Goal: Task Accomplishment & Management: Use online tool/utility

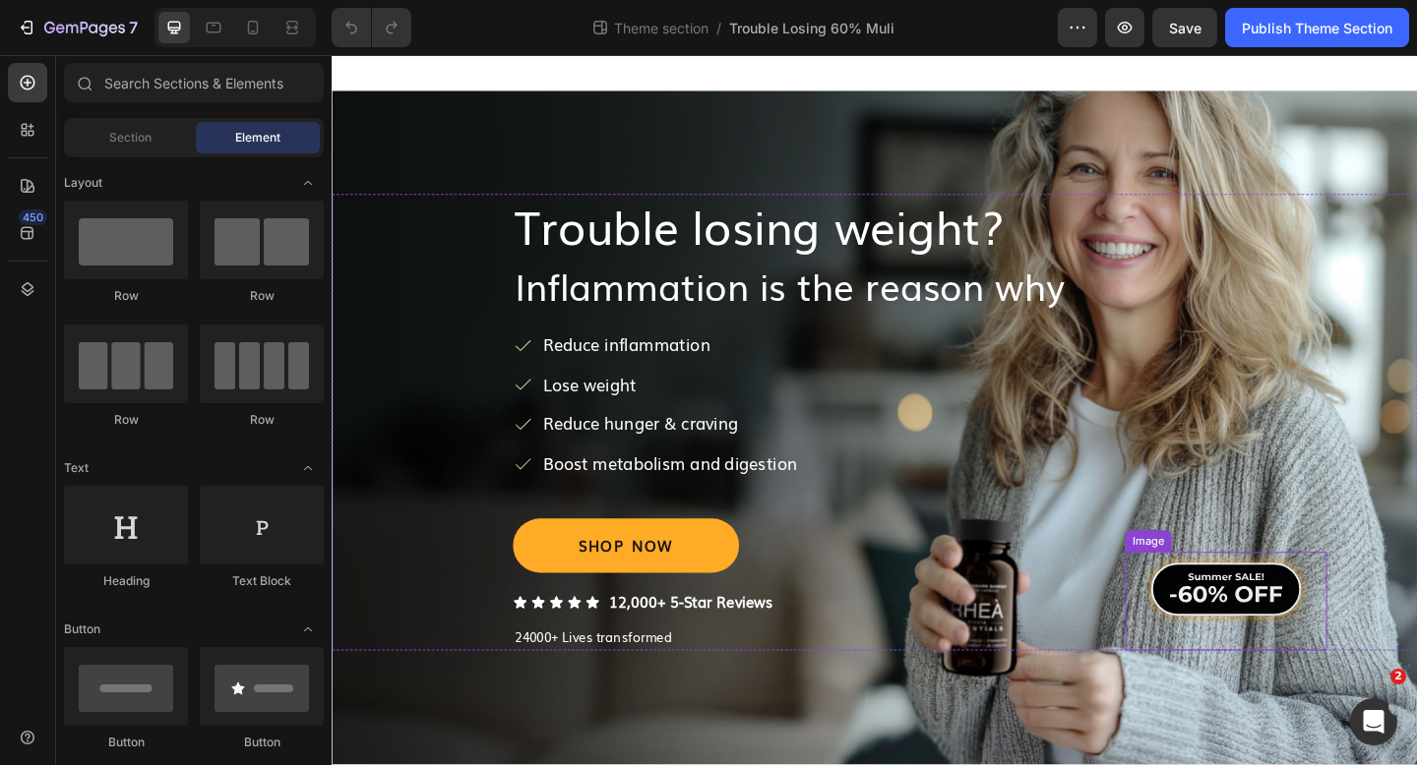
click at [1237, 637] on img at bounding box center [1303, 635] width 175 height 79
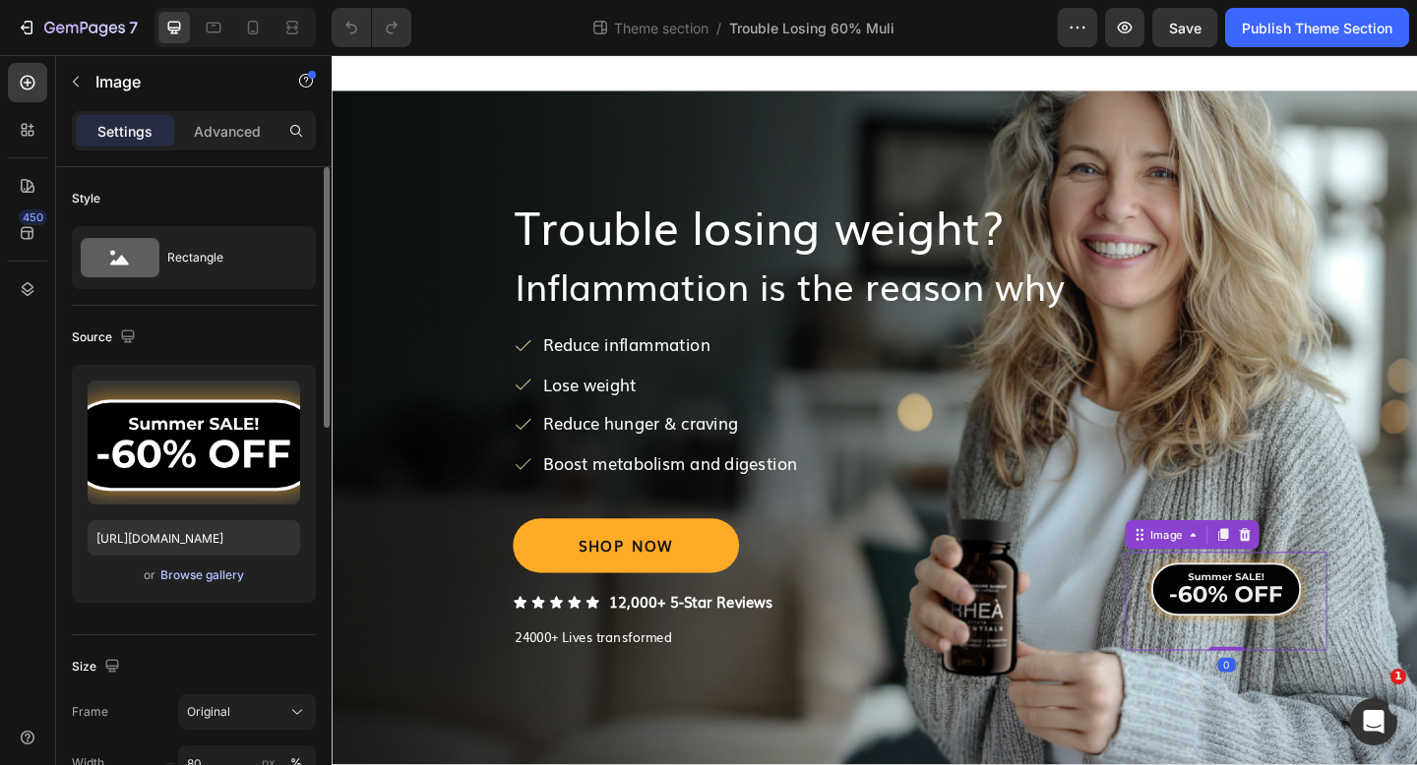
click at [211, 576] on div "Browse gallery" at bounding box center [202, 576] width 84 height 18
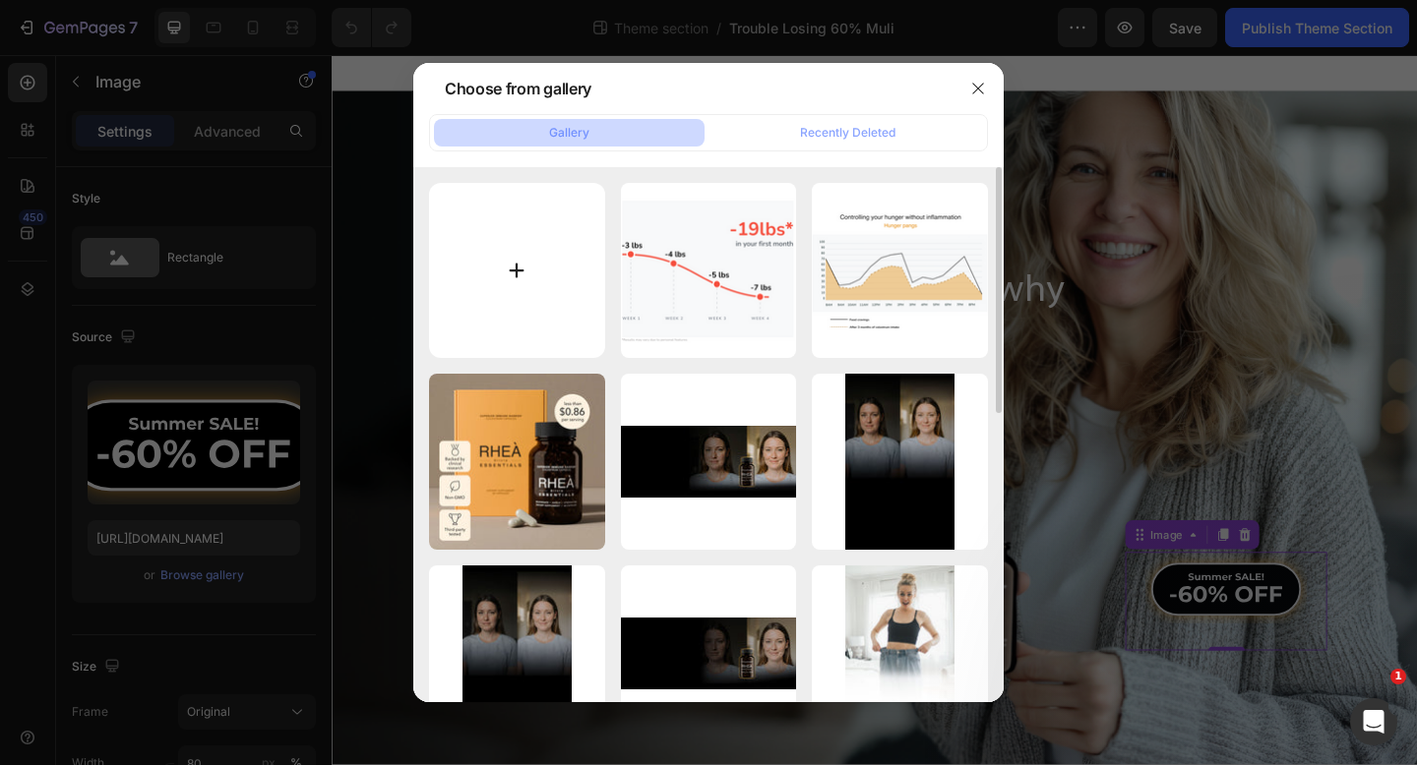
click at [504, 274] on input "file" at bounding box center [517, 271] width 176 height 176
type input "C:\fakepath\labor SALE_yellow.svg"
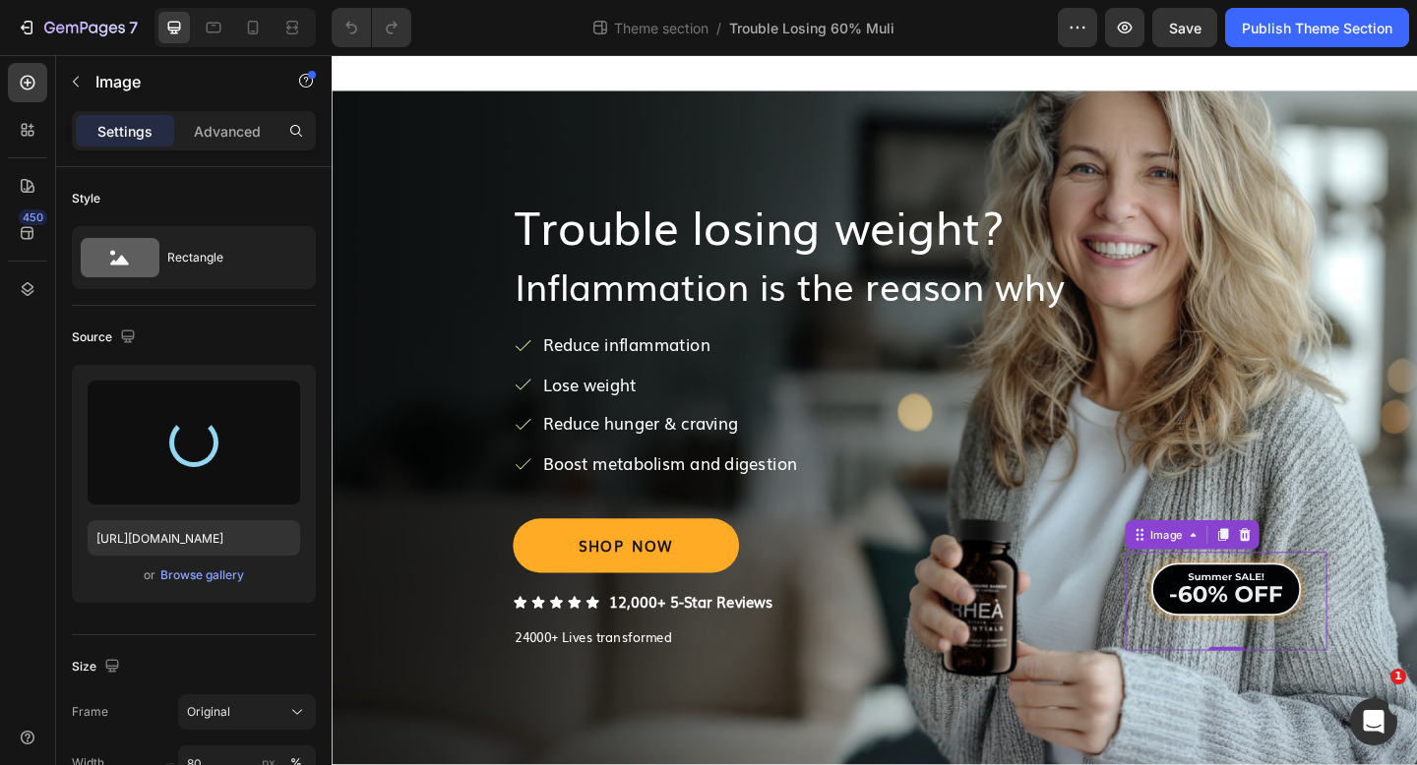
type input "https://cdn.shopify.com/s/files/1/0827/4552/4558/files/gempages_541051454656349…"
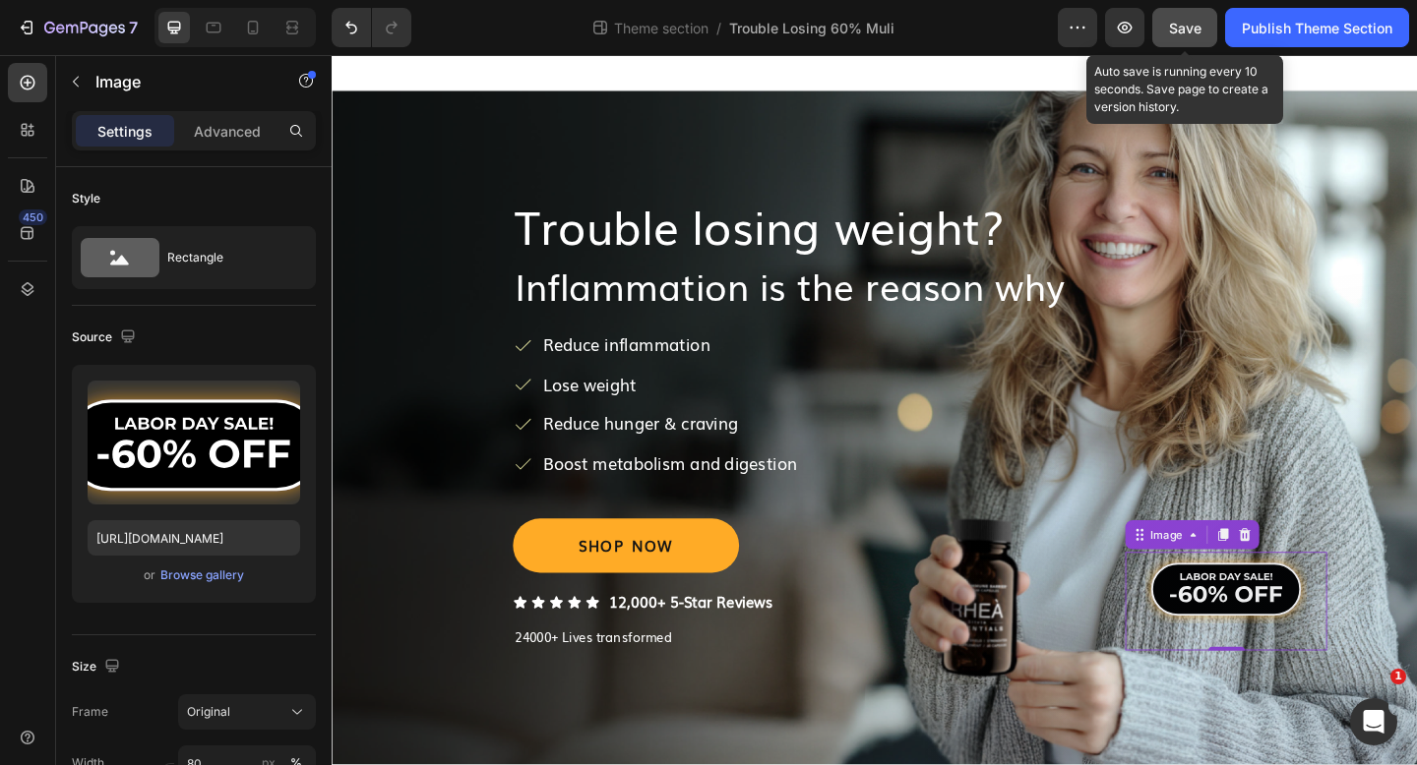
click at [1178, 22] on span "Save" at bounding box center [1185, 28] width 32 height 17
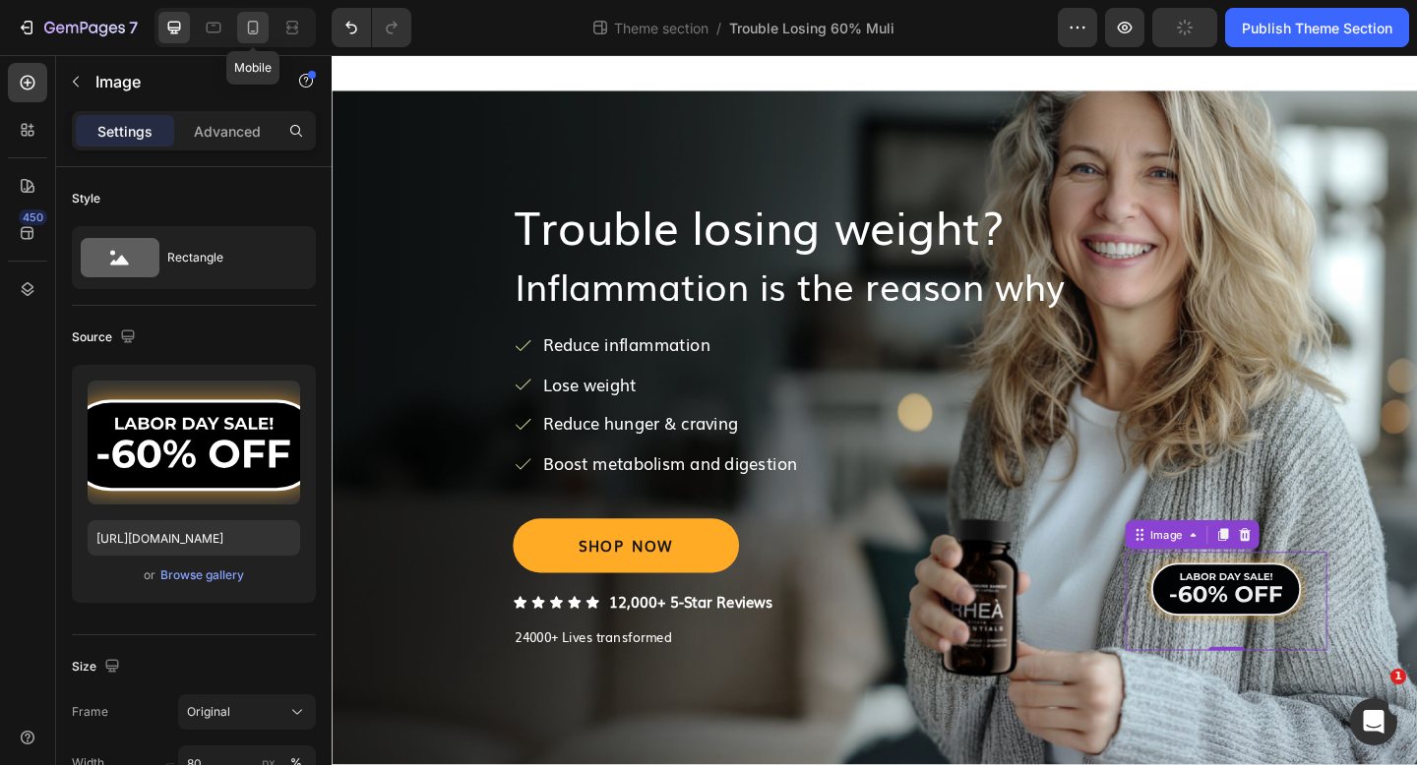
click at [260, 33] on icon at bounding box center [253, 28] width 20 height 20
type input "60"
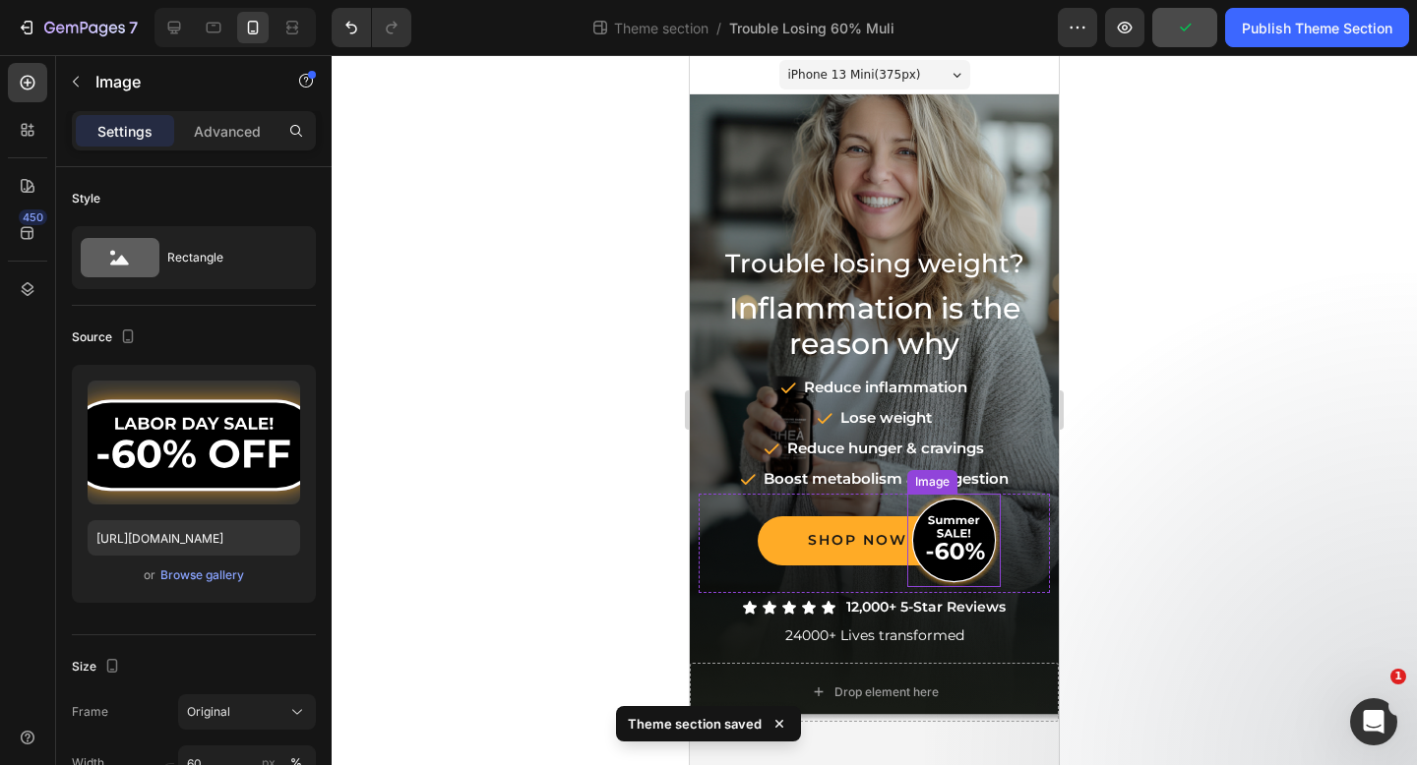
click at [970, 515] on img at bounding box center [953, 540] width 93 height 93
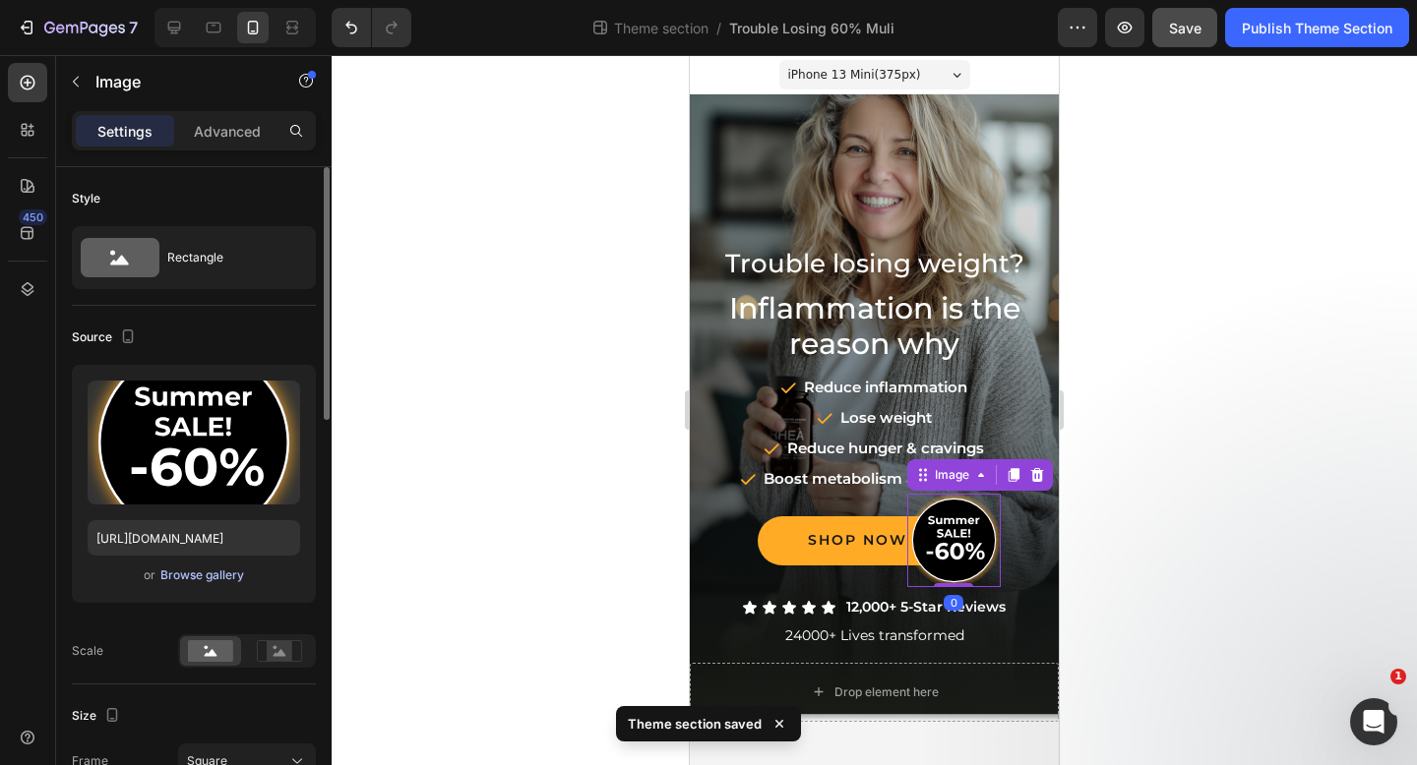
click at [204, 574] on div "Browse gallery" at bounding box center [202, 576] width 84 height 18
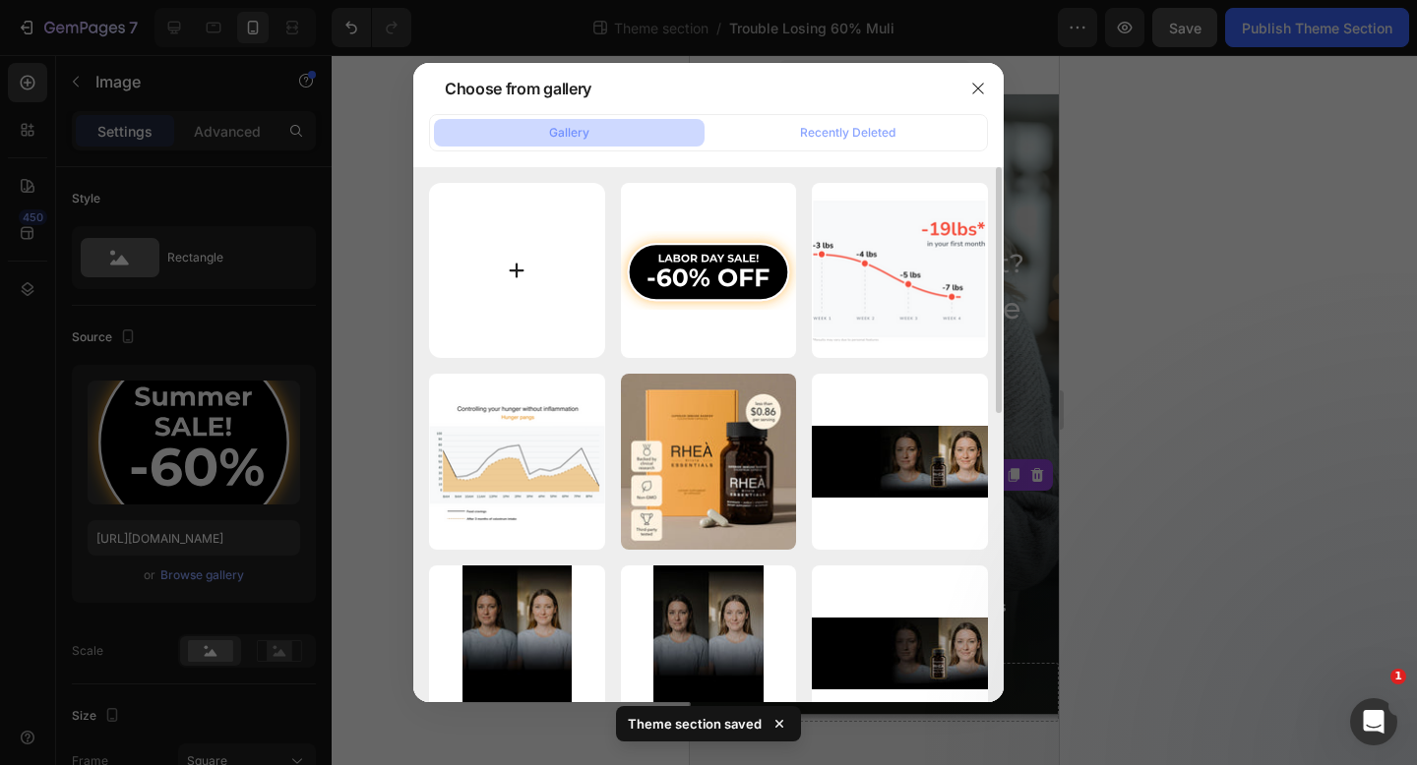
click at [500, 287] on input "file" at bounding box center [517, 271] width 176 height 176
type input "C:\fakepath\Labor SALE_yellow_mob.svg"
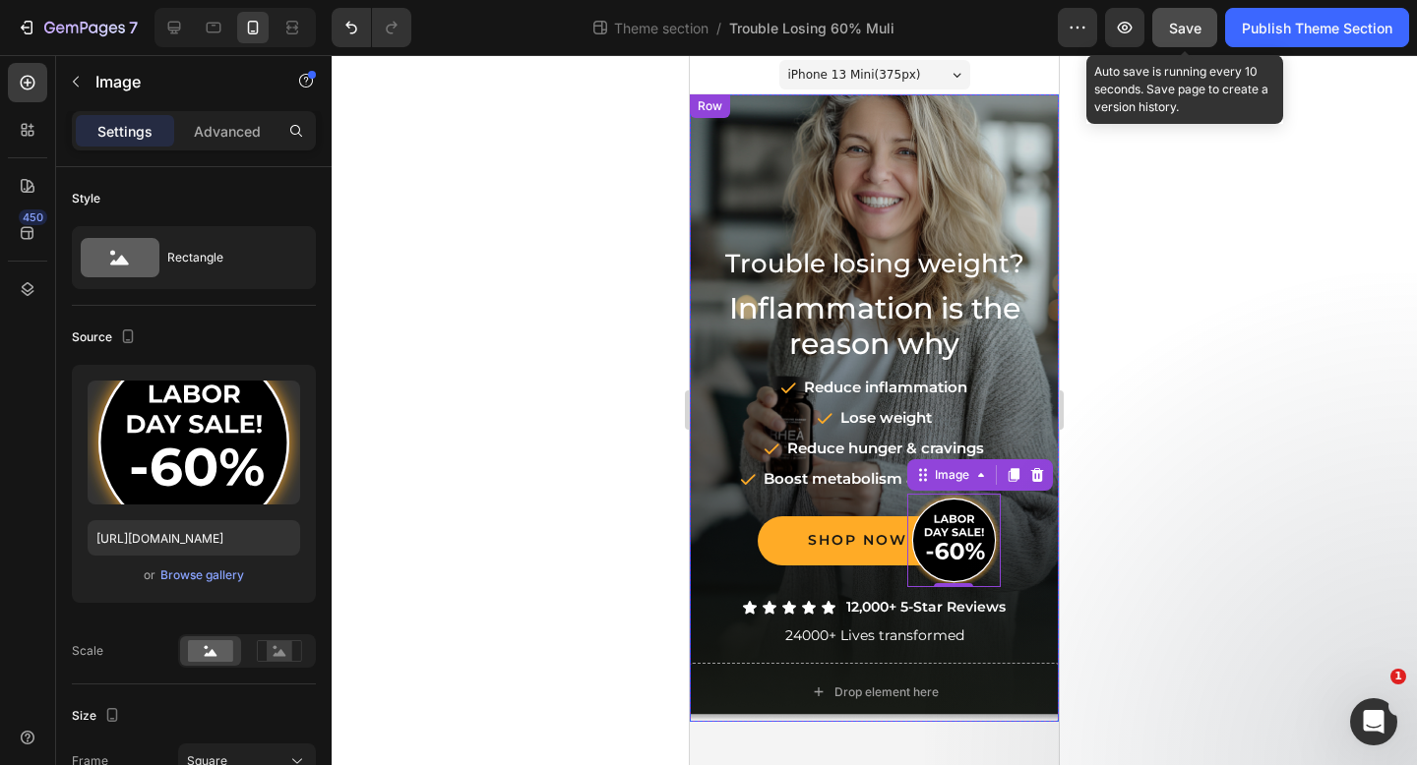
click at [1199, 30] on span "Save" at bounding box center [1185, 28] width 32 height 17
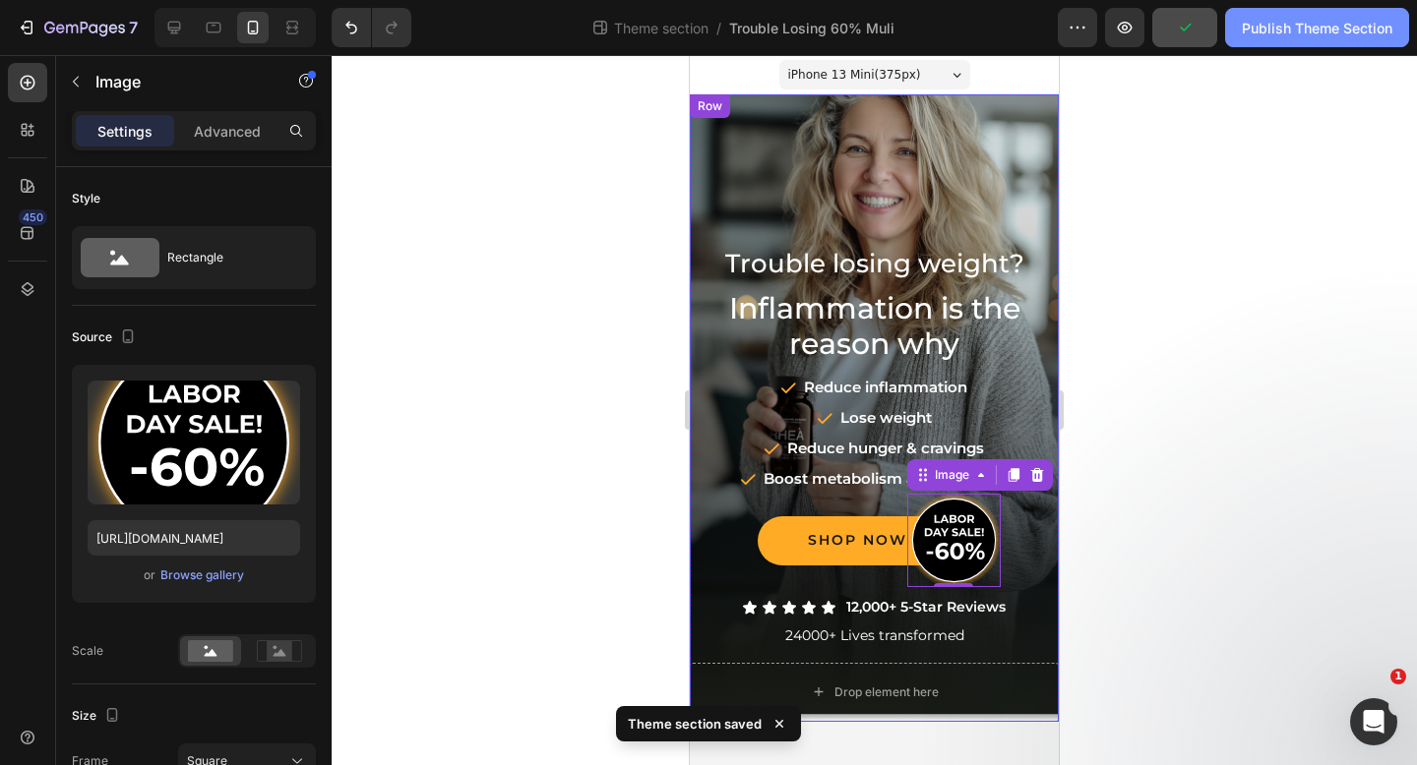
click at [1268, 22] on div "Publish Theme Section" at bounding box center [1317, 28] width 151 height 21
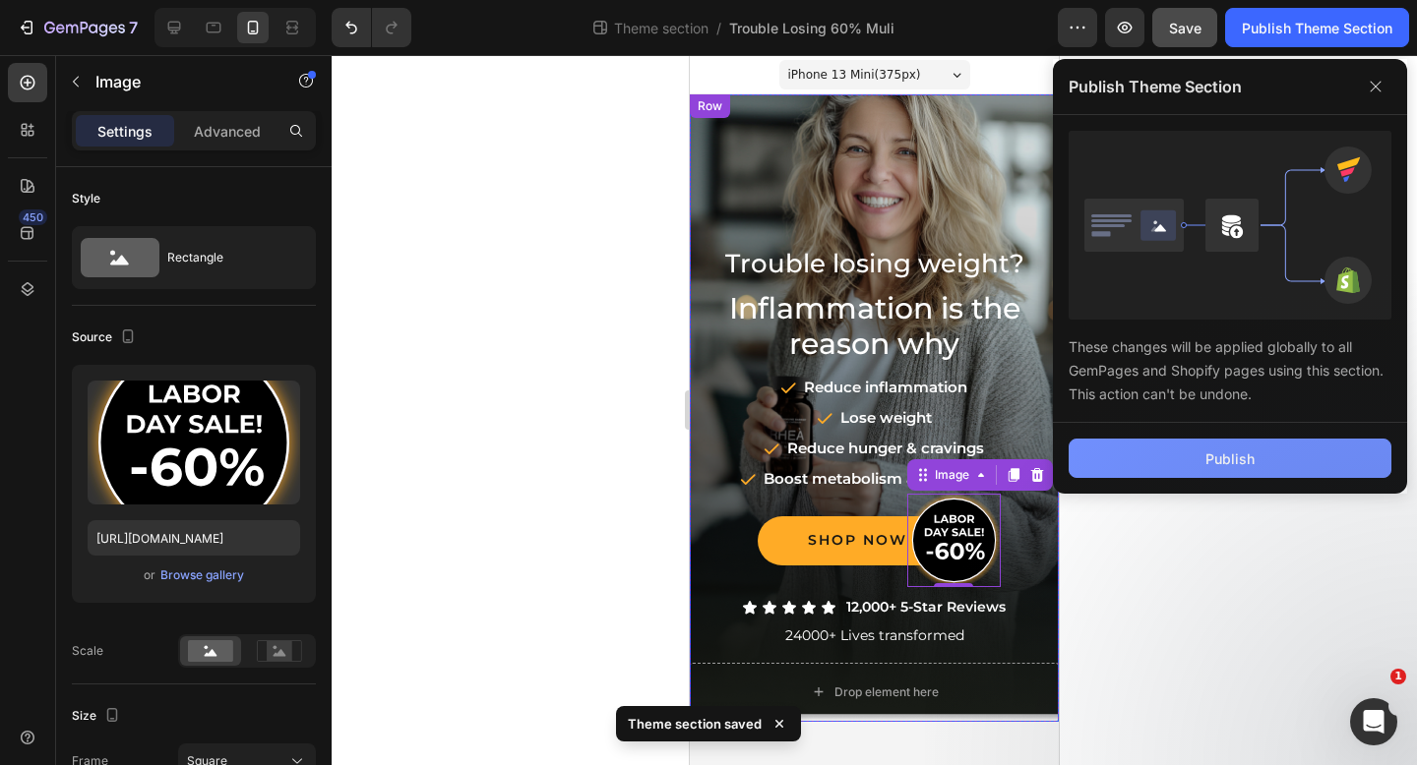
click at [1271, 446] on button "Publish" at bounding box center [1229, 458] width 323 height 39
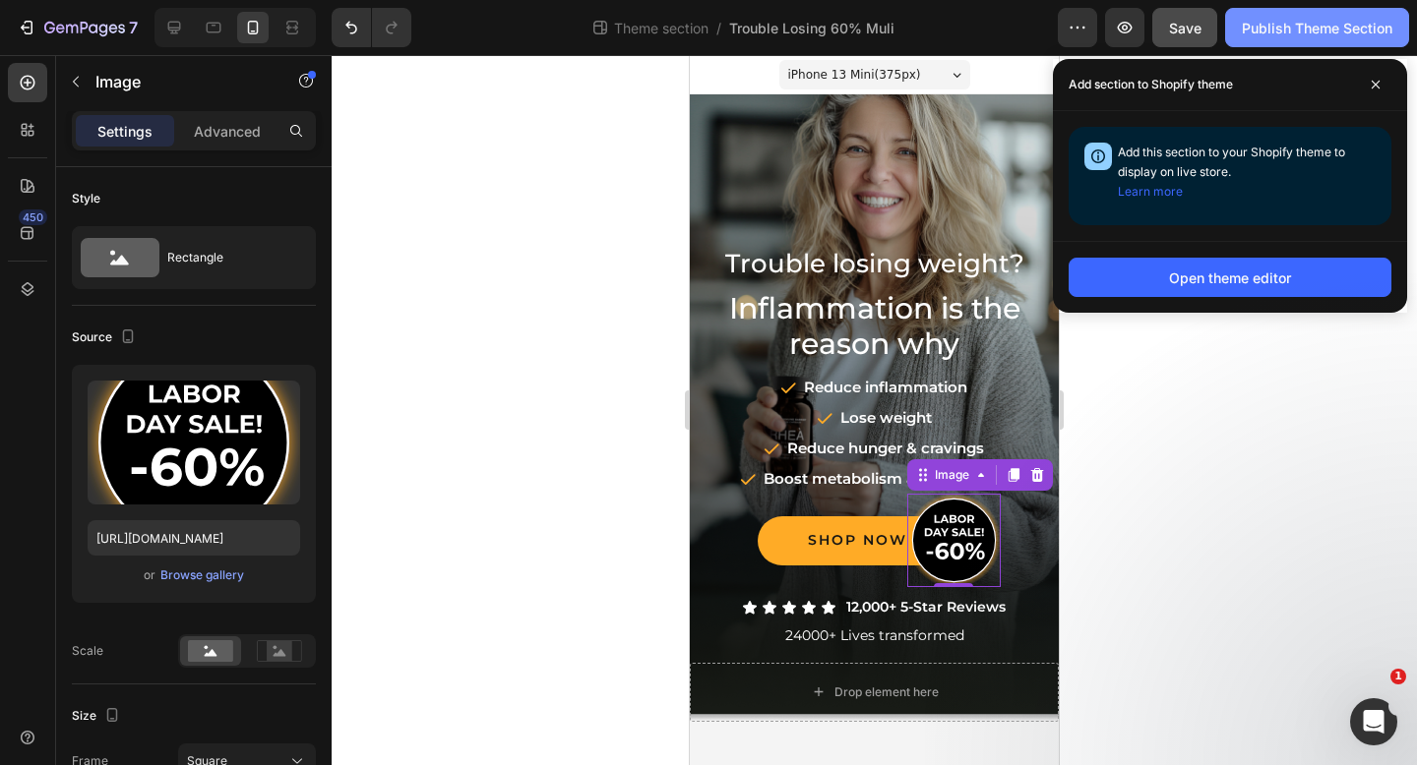
click at [1278, 29] on div "Publish Theme Section" at bounding box center [1317, 28] width 151 height 21
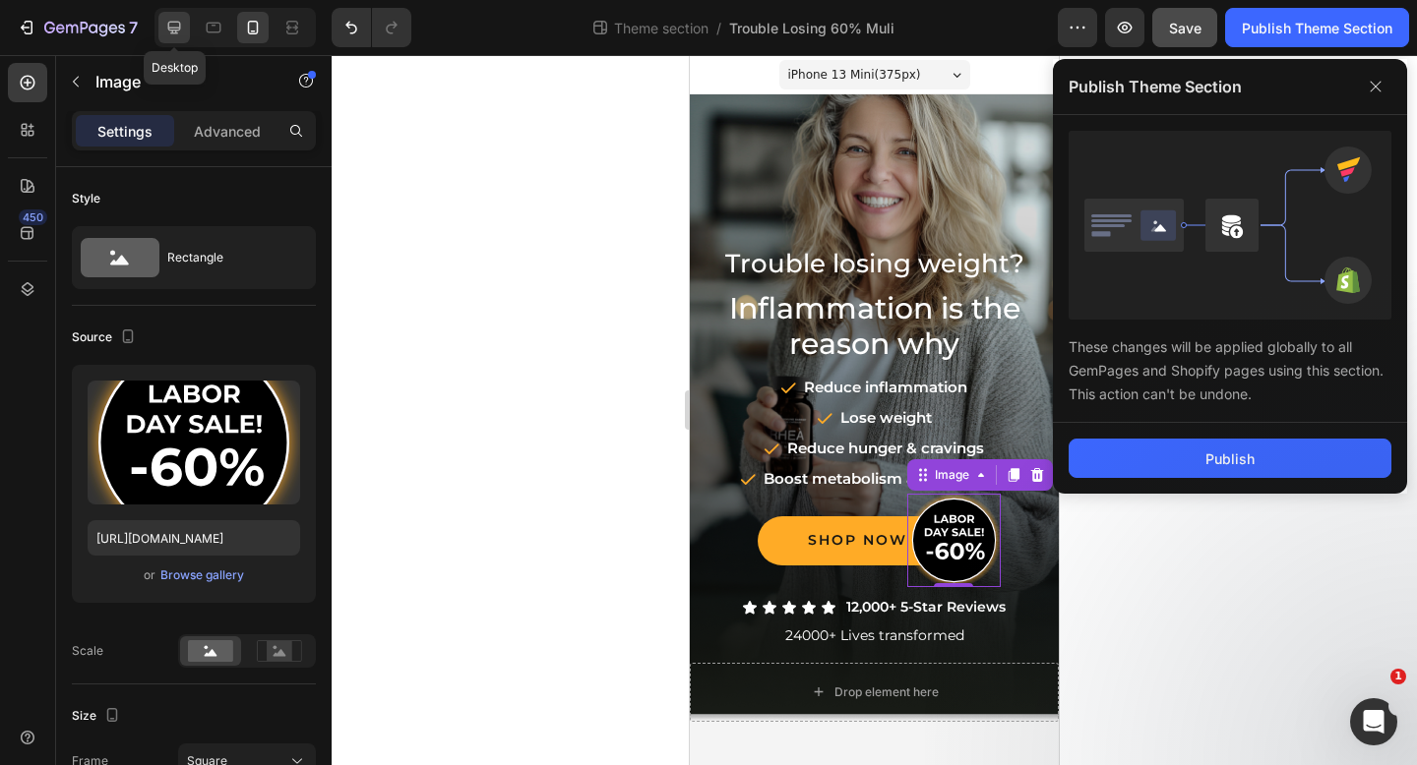
click at [163, 21] on div at bounding box center [173, 27] width 31 height 31
type input "https://ucarecdn.com/ee6d5074-1640-4cc7-8933-47c8589c3dee/-/format/auto/"
type input "80"
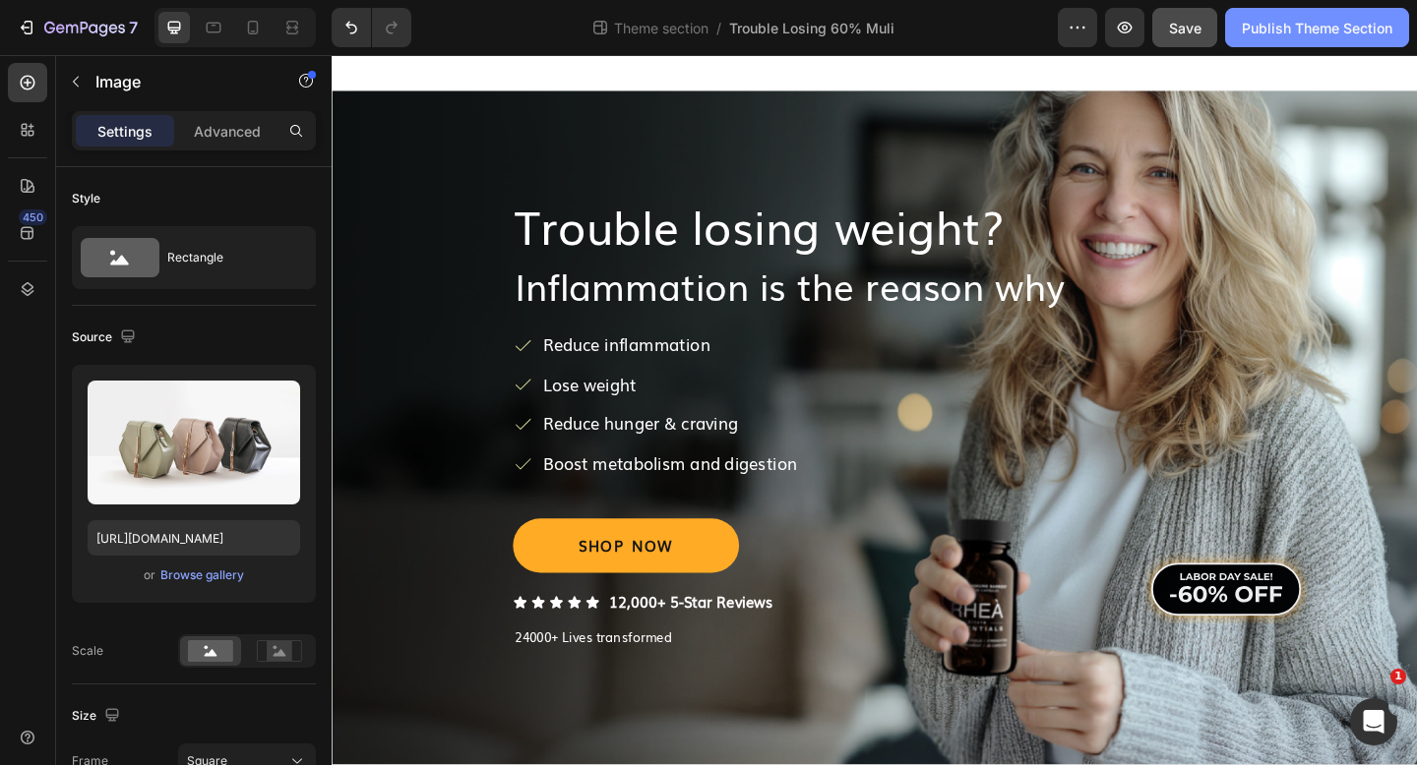
click at [1295, 18] on div "Publish Theme Section" at bounding box center [1317, 28] width 151 height 21
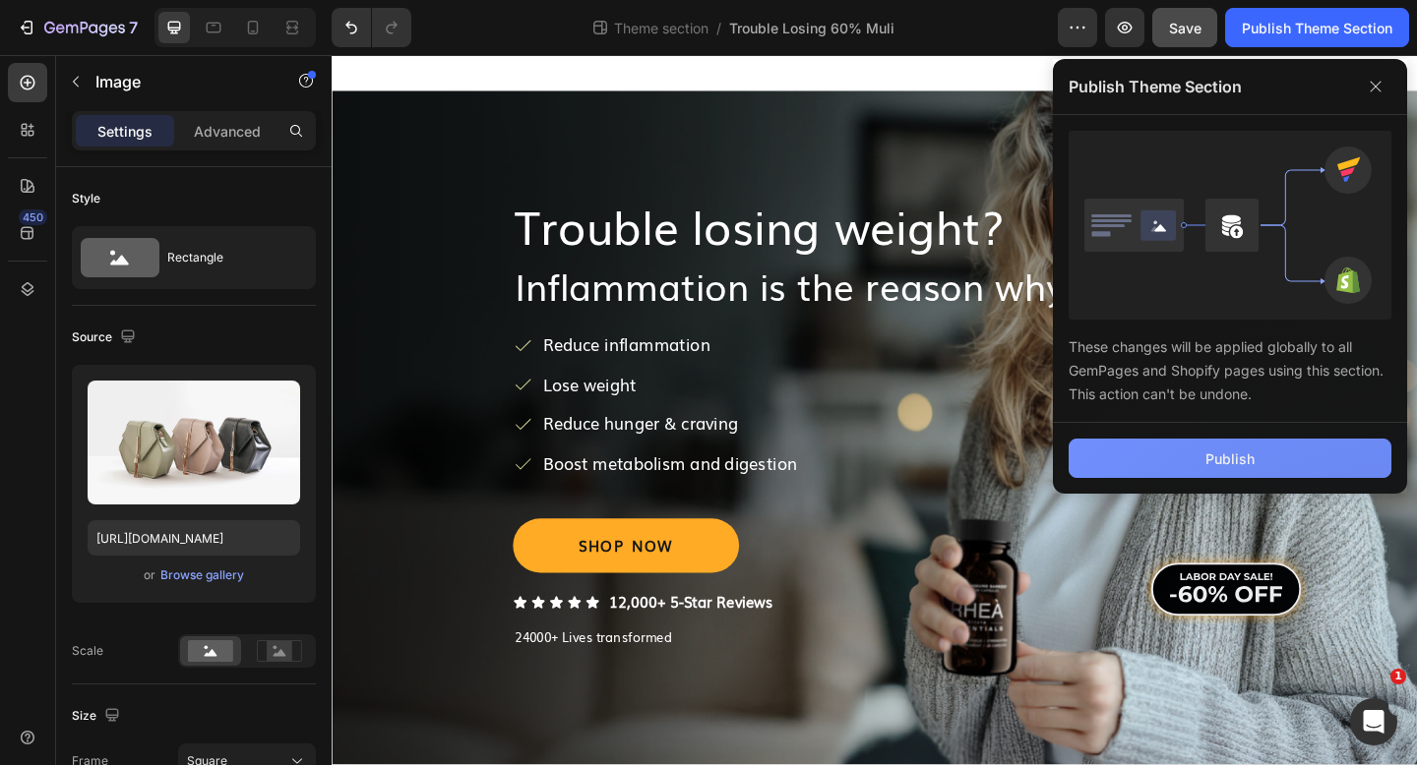
click at [1215, 458] on div "Publish" at bounding box center [1229, 459] width 49 height 21
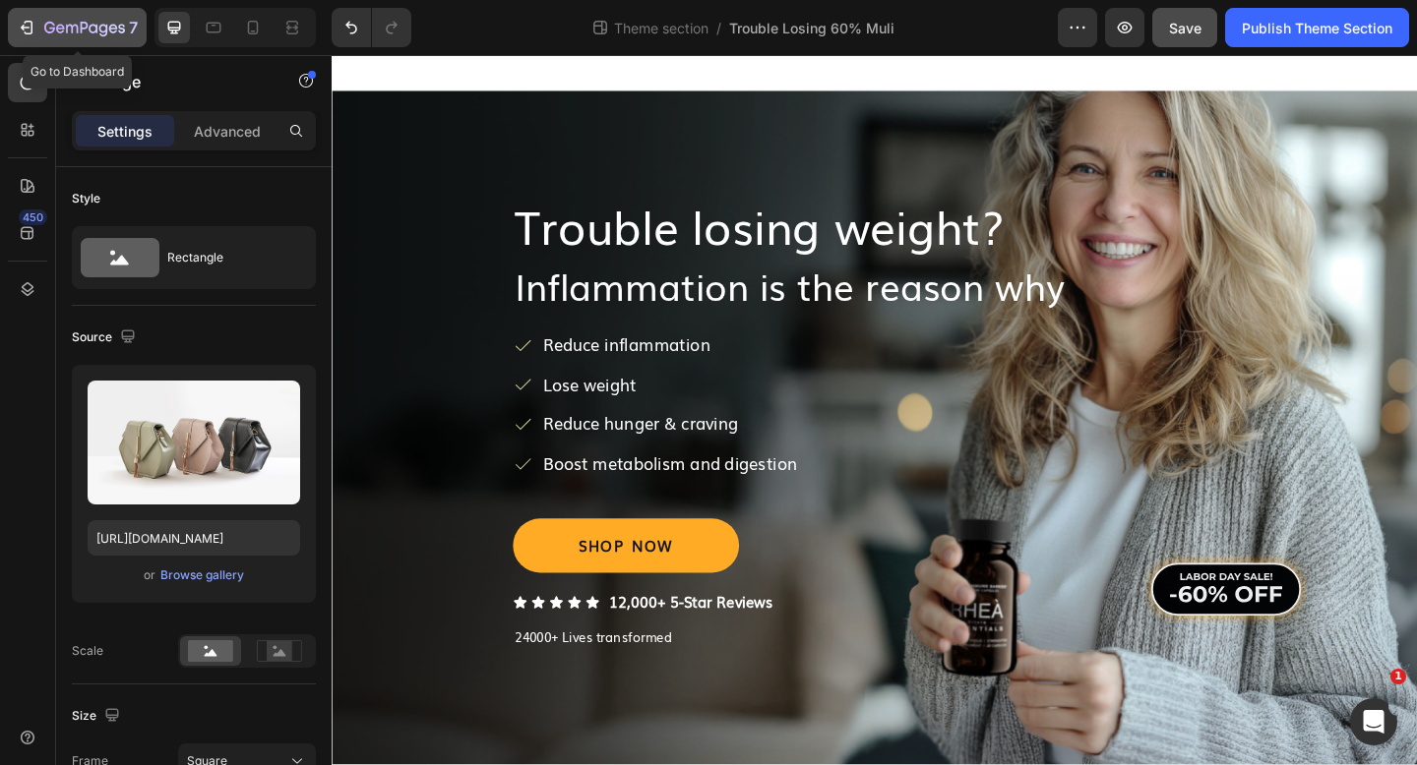
click at [77, 25] on icon "button" at bounding box center [84, 29] width 81 height 17
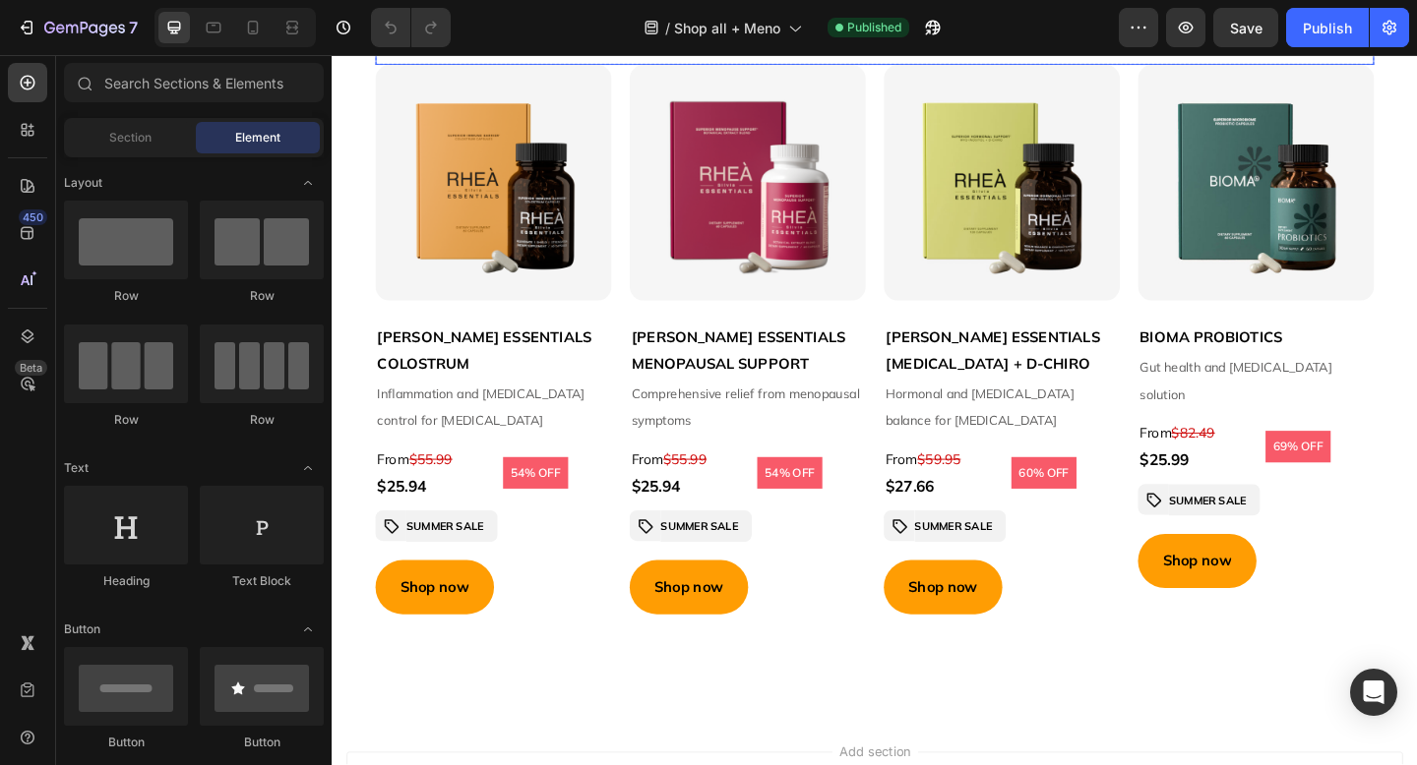
scroll to position [321, 0]
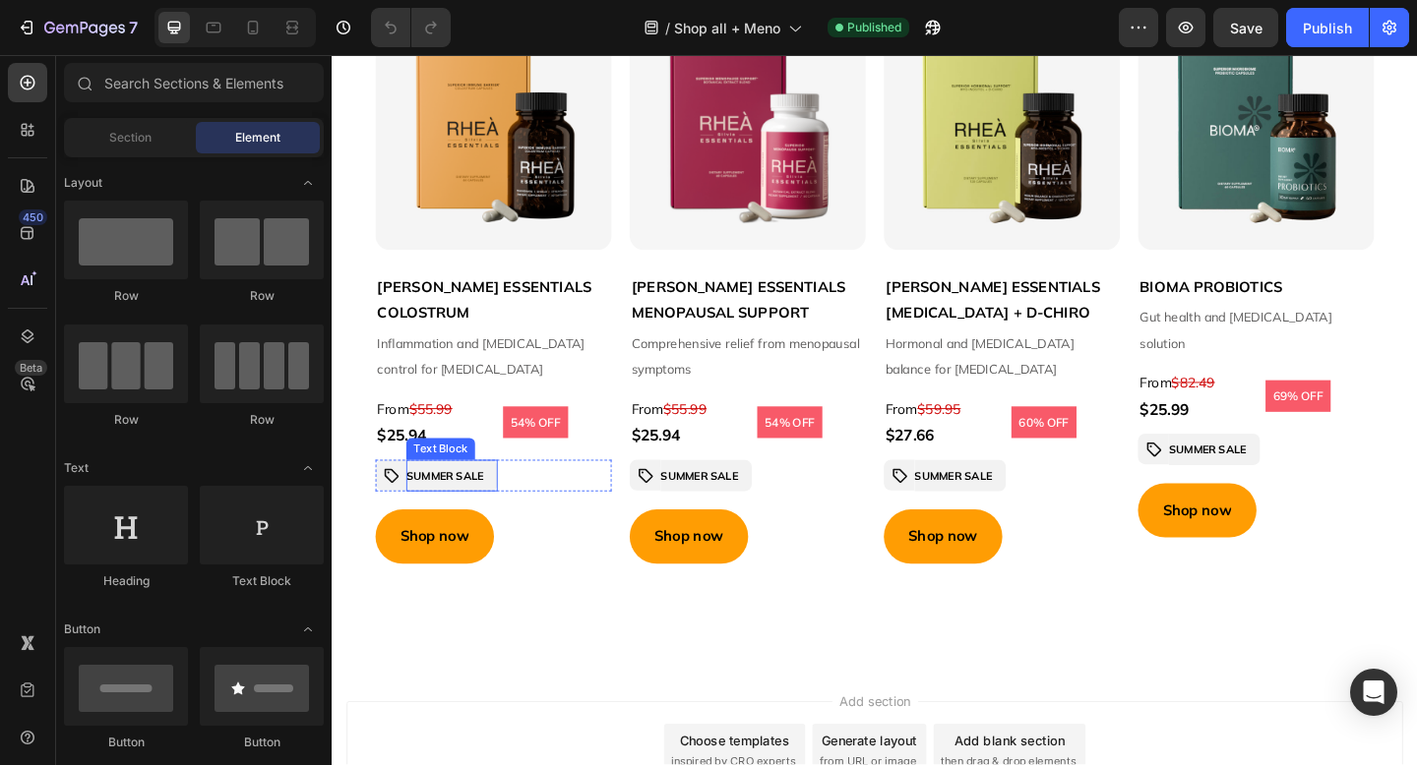
click at [453, 506] on strong "SUMMER SALE" at bounding box center [454, 513] width 85 height 15
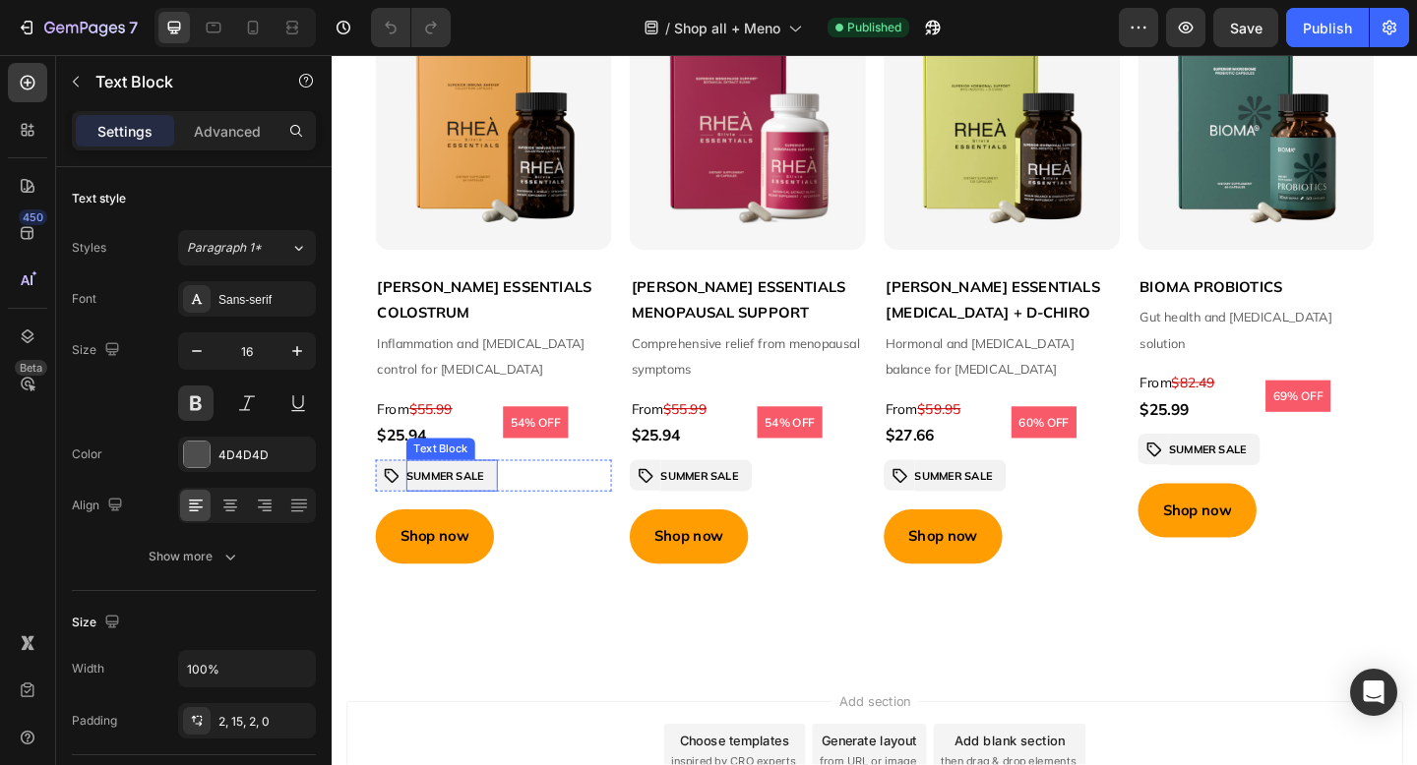
click at [453, 506] on strong "SUMMER SALE" at bounding box center [454, 513] width 85 height 15
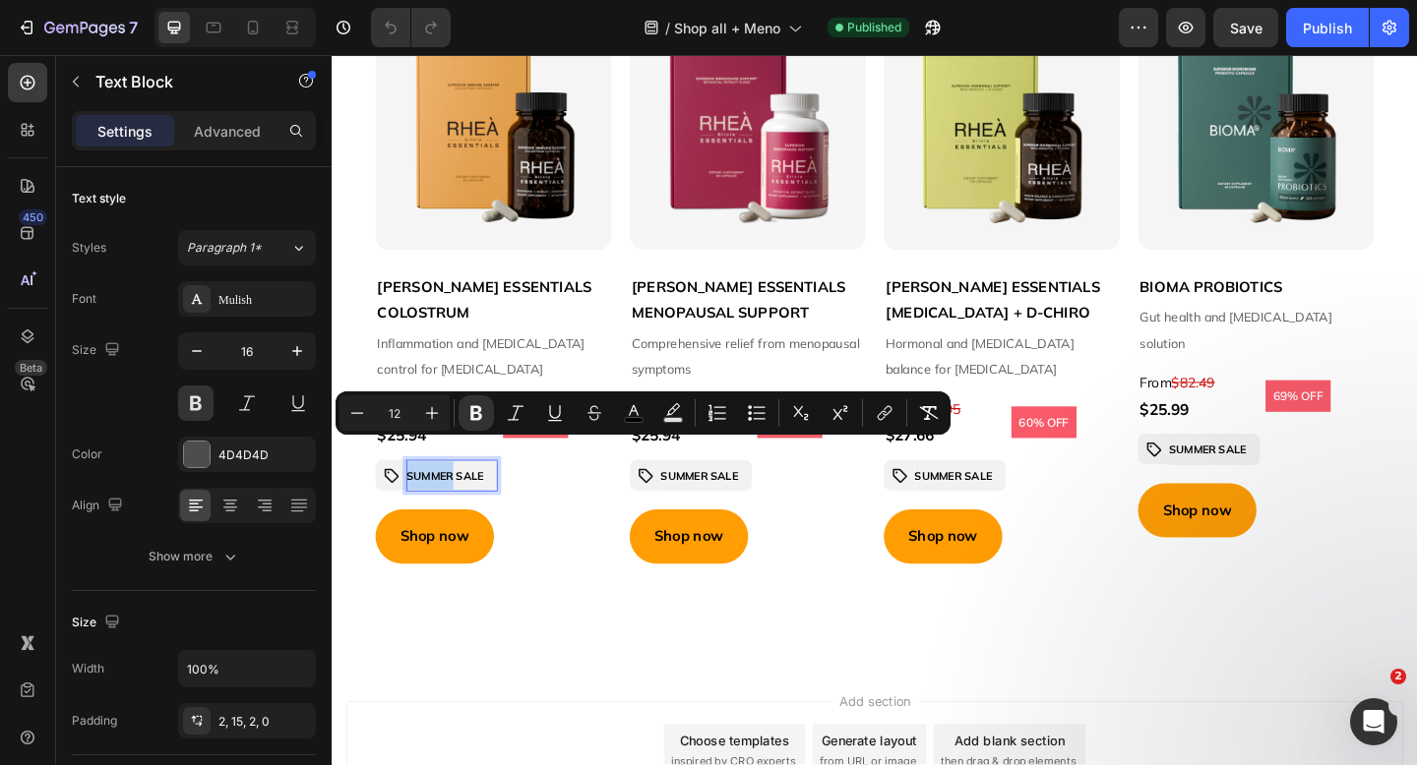
scroll to position [0, 0]
click at [731, 506] on strong "SUMMER SALE" at bounding box center [731, 513] width 85 height 15
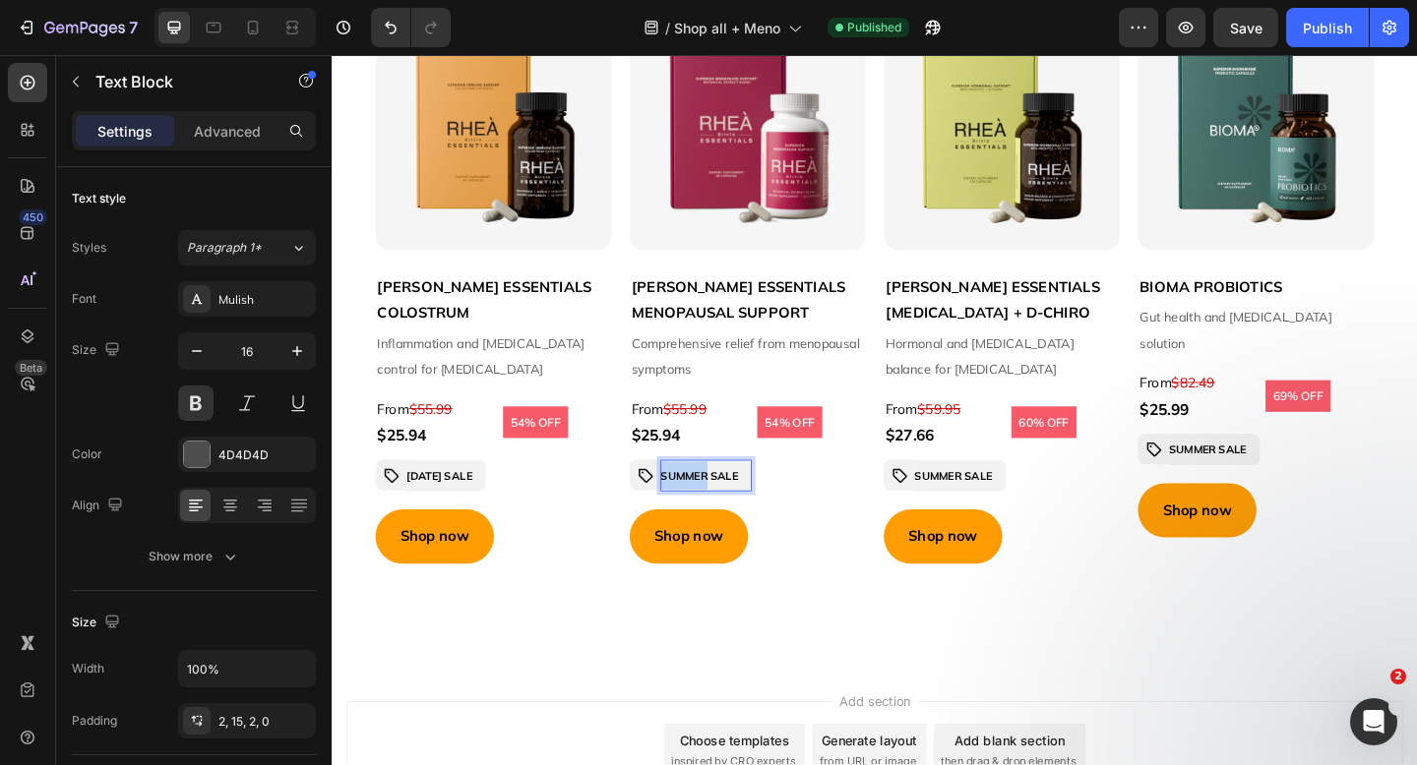
click at [731, 506] on strong "SUMMER SALE" at bounding box center [731, 513] width 85 height 15
click at [1004, 517] on strong "SUMMER SALE" at bounding box center [1007, 513] width 85 height 15
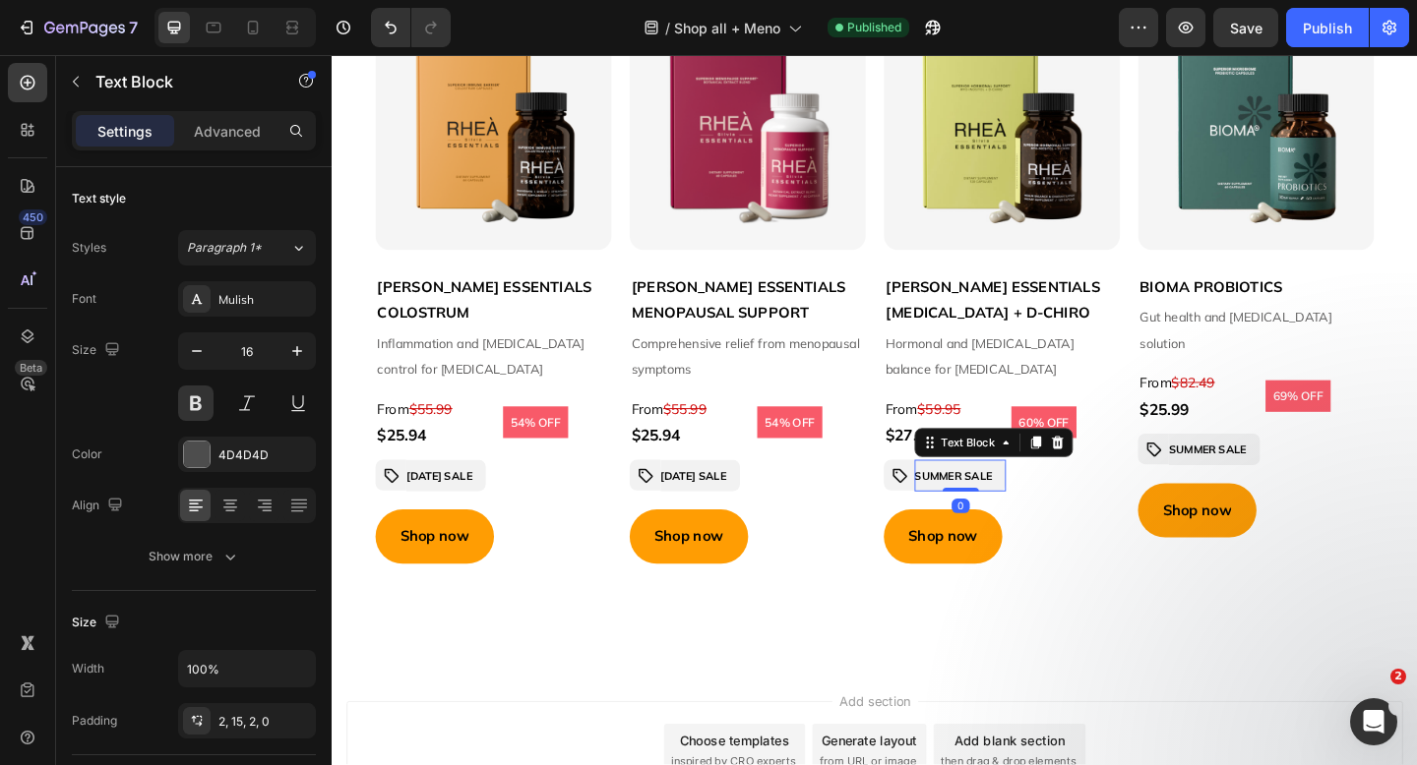
click at [1004, 517] on strong "SUMMER SALE" at bounding box center [1007, 513] width 85 height 15
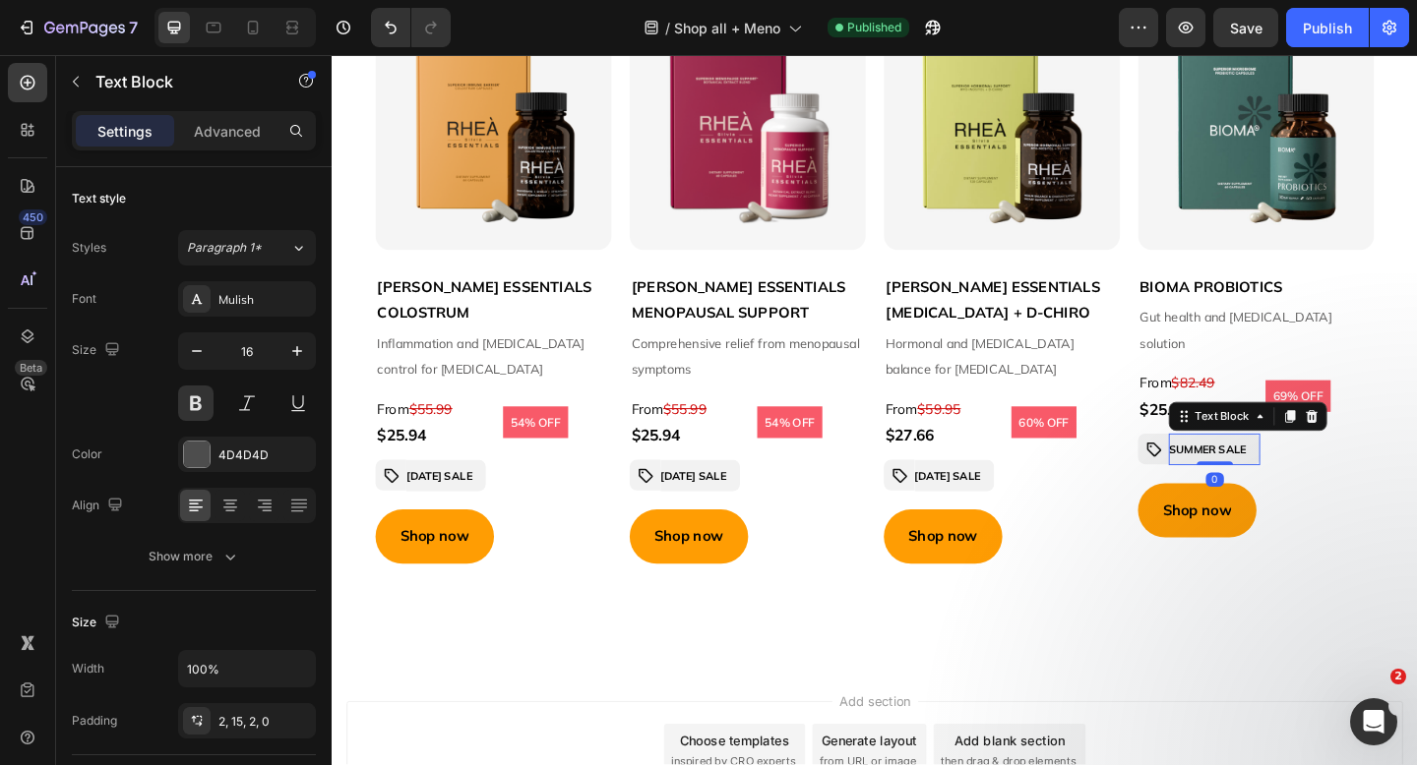
click at [1286, 489] on strong "SUMMER SALE" at bounding box center [1284, 484] width 85 height 15
click at [1184, 654] on div "Shop all Heading We spent thousands of hours developing products that bring res…" at bounding box center [922, 247] width 1181 height 945
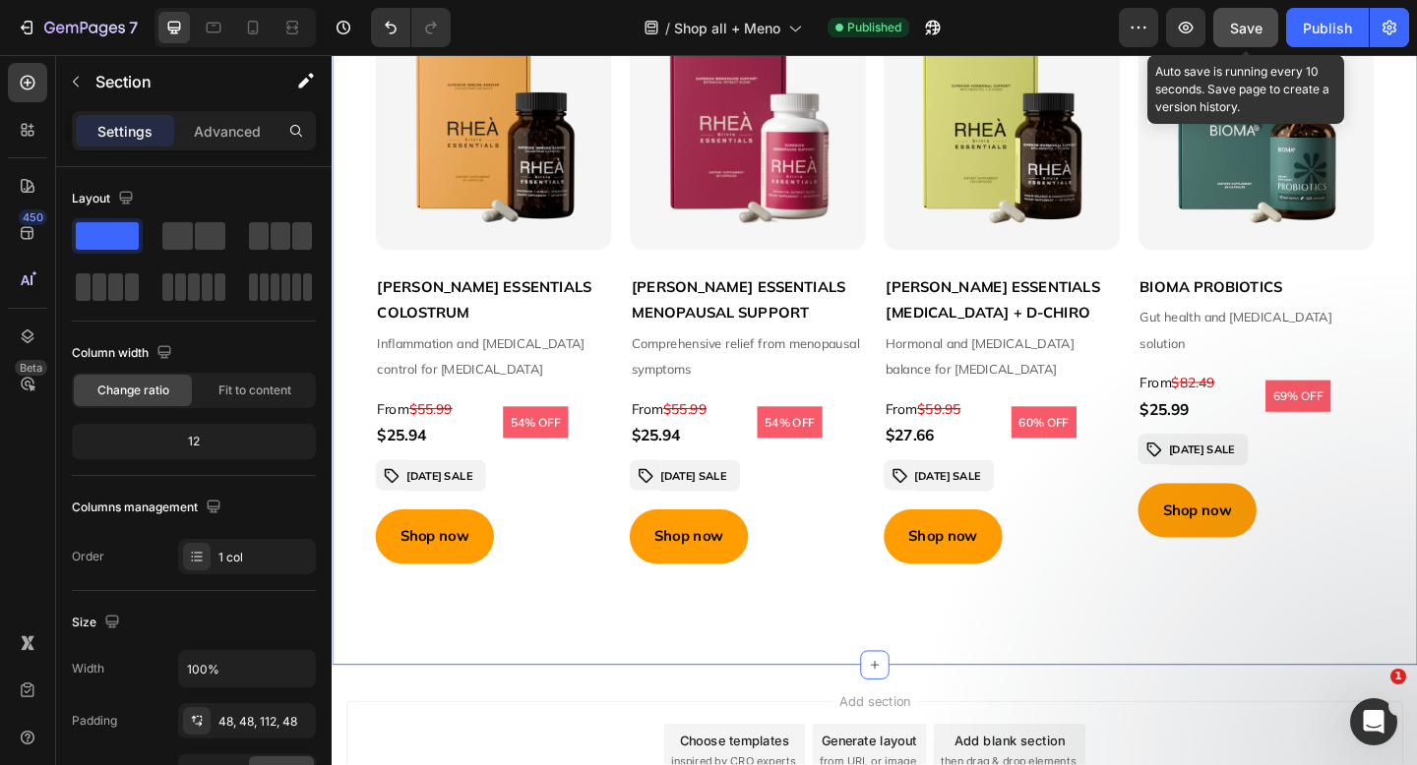
click at [1249, 20] on span "Save" at bounding box center [1246, 28] width 32 height 17
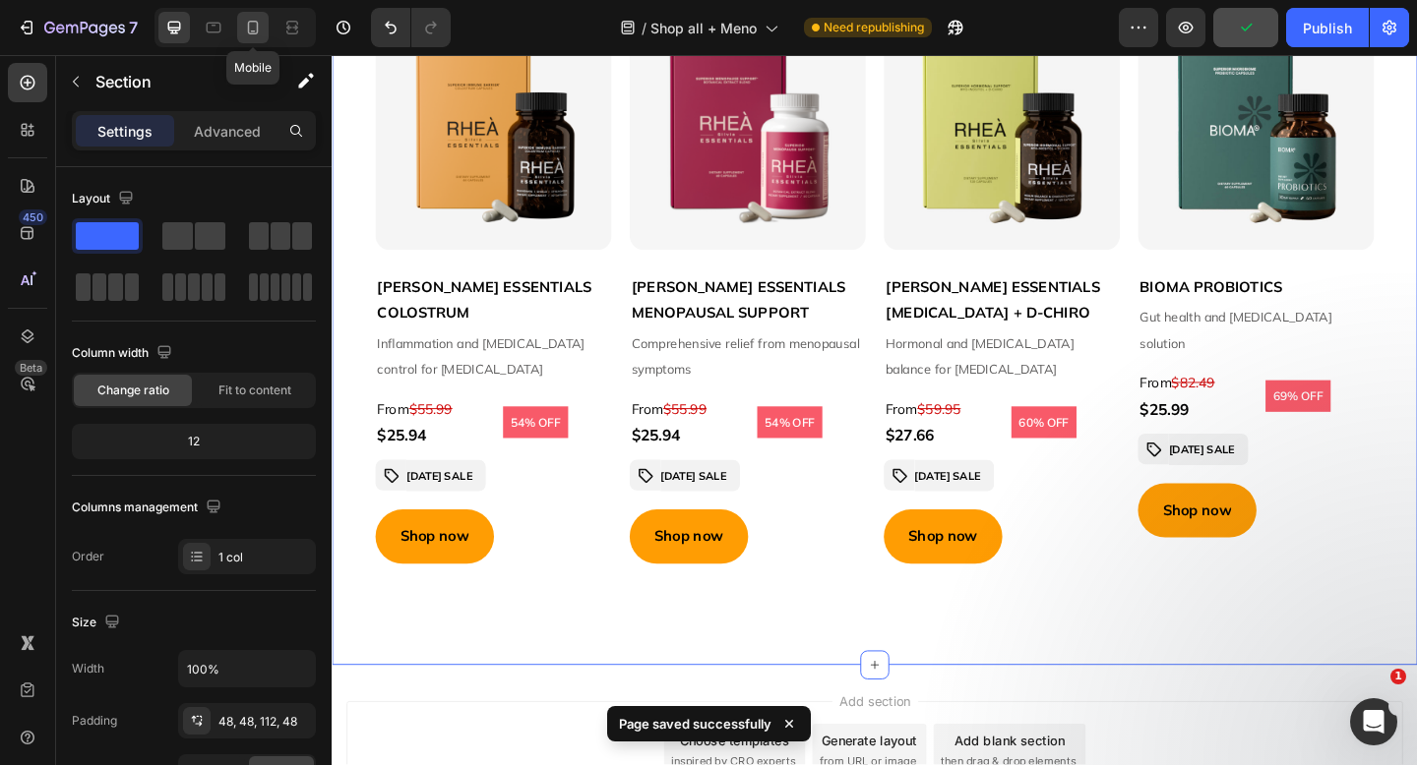
click at [254, 26] on icon at bounding box center [253, 28] width 20 height 20
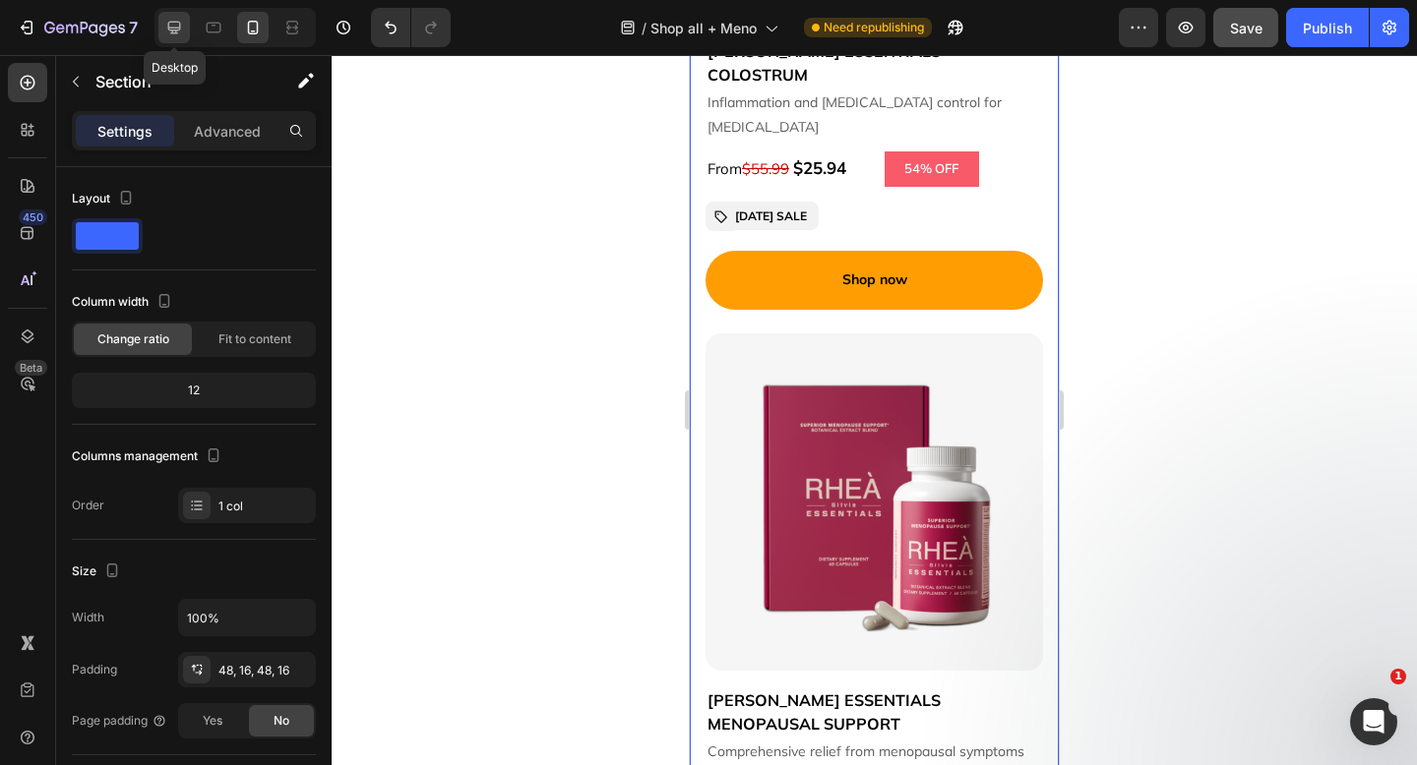
click at [175, 32] on icon at bounding box center [174, 28] width 13 height 13
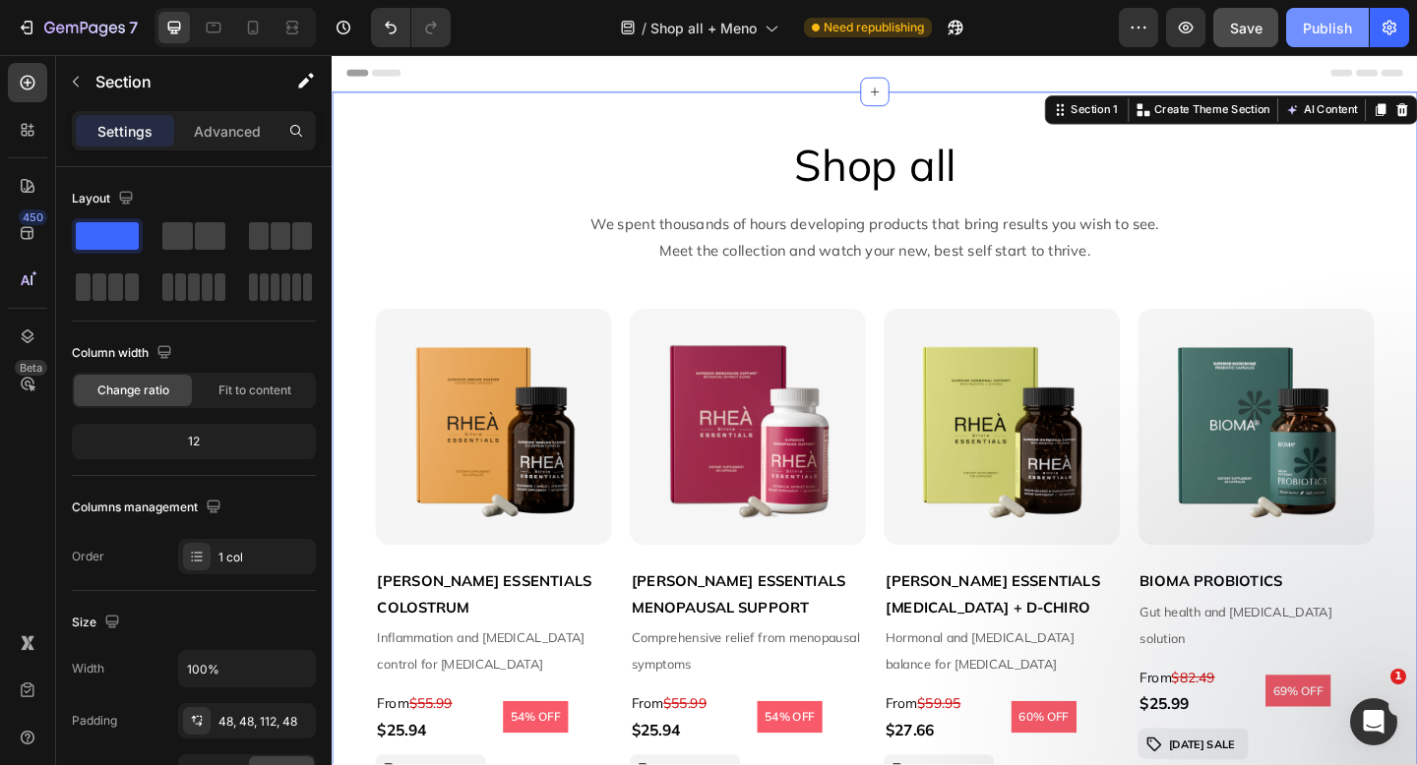
click at [1318, 34] on div "Publish" at bounding box center [1327, 28] width 49 height 21
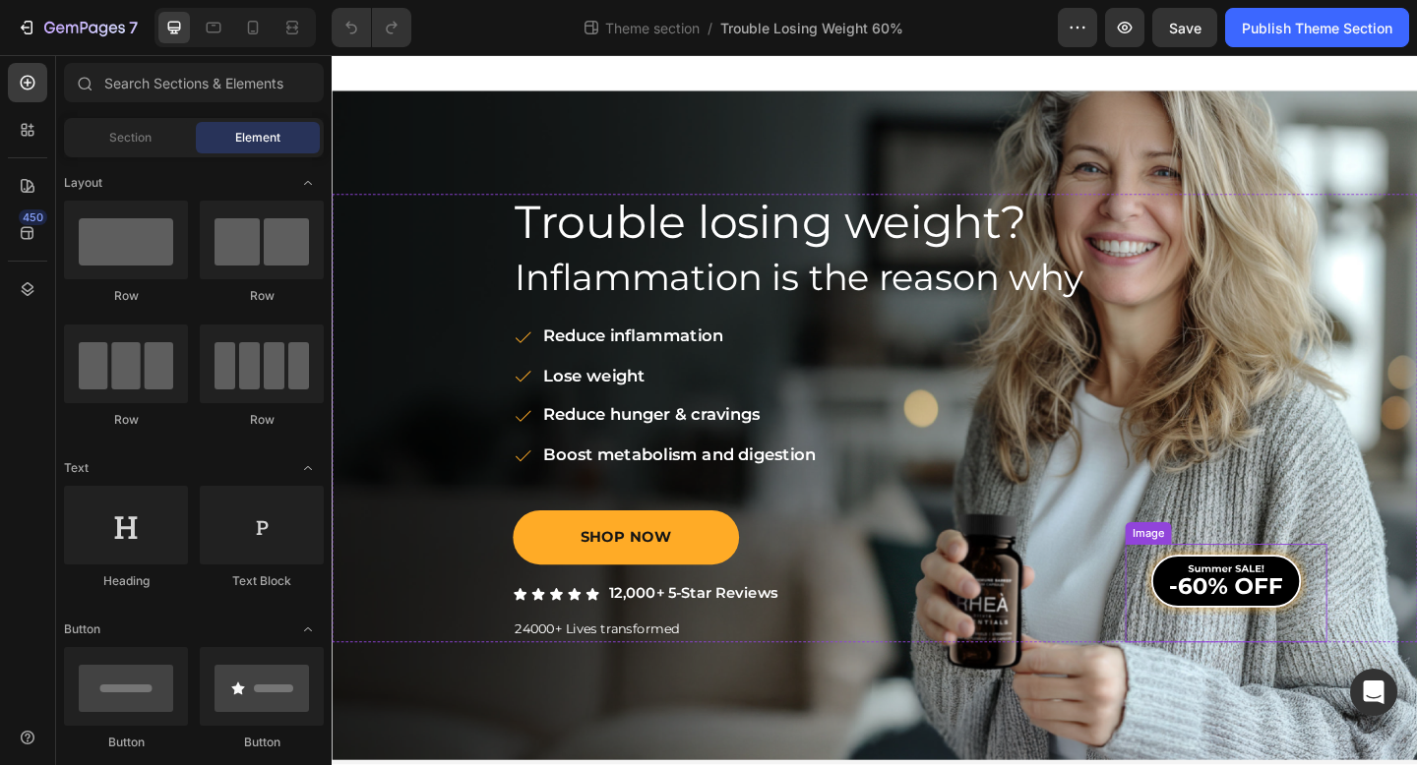
click at [1297, 637] on img at bounding box center [1303, 626] width 175 height 79
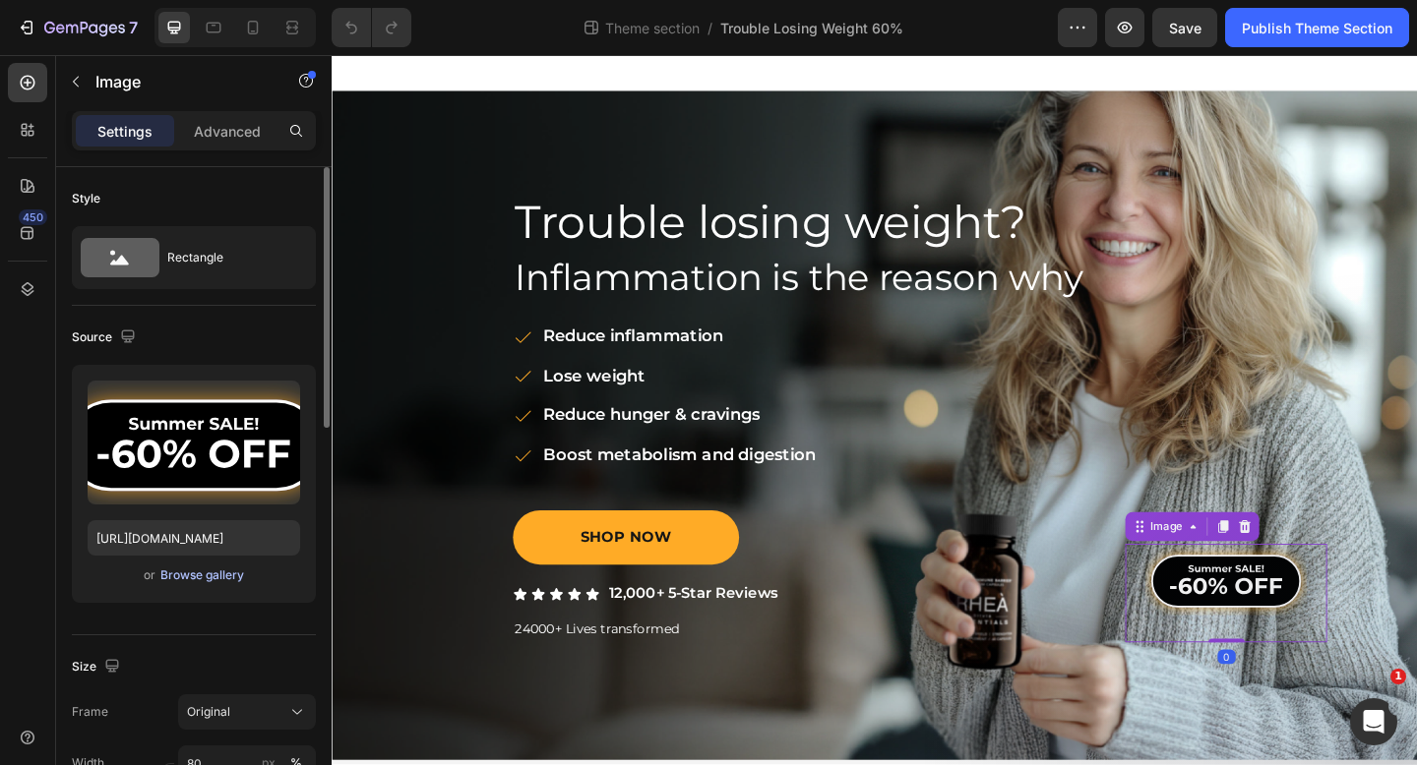
click at [210, 578] on div "Browse gallery" at bounding box center [202, 576] width 84 height 18
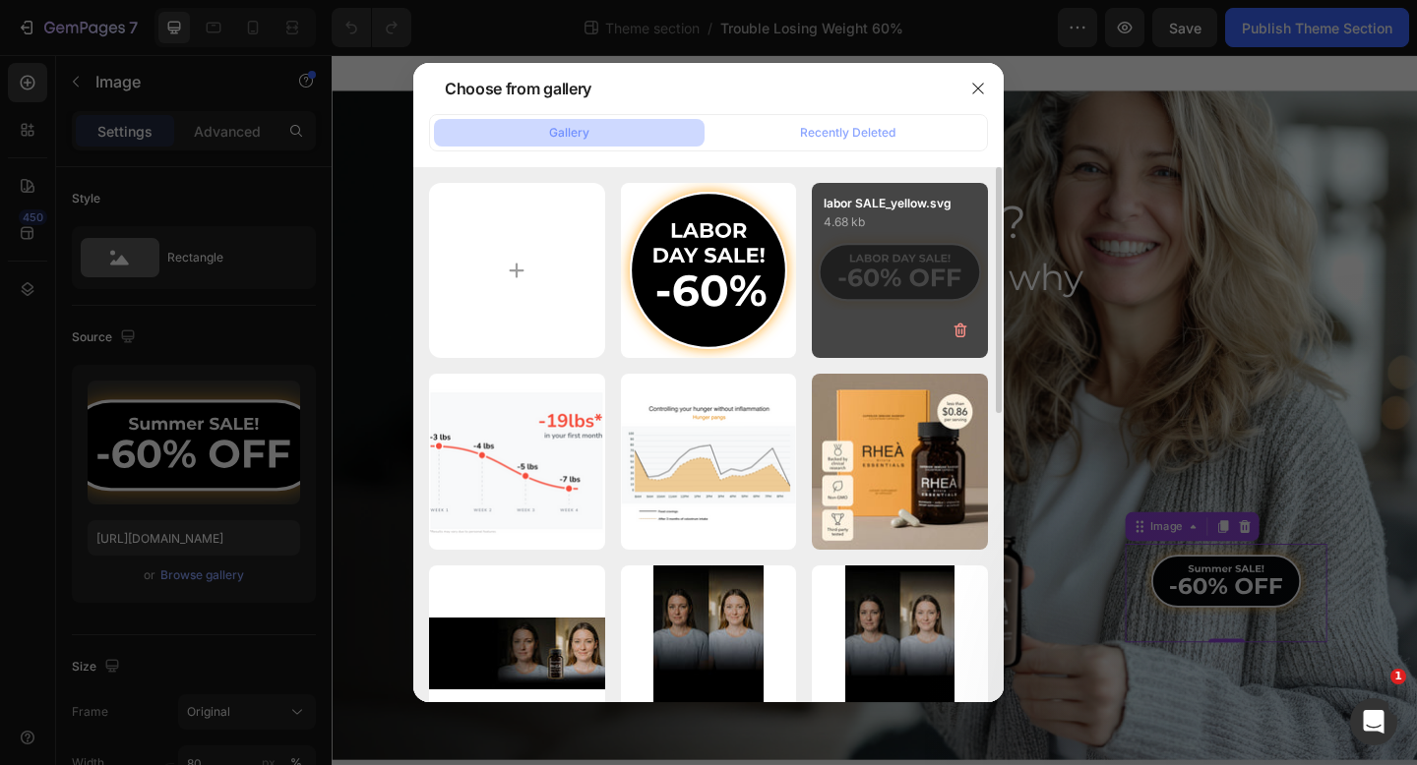
click at [844, 267] on div "labor SALE_yellow.svg 4.68 kb" at bounding box center [900, 271] width 176 height 176
type input "https://cdn.shopify.com/s/files/1/0827/4552/4558/files/gempages_541051454656349…"
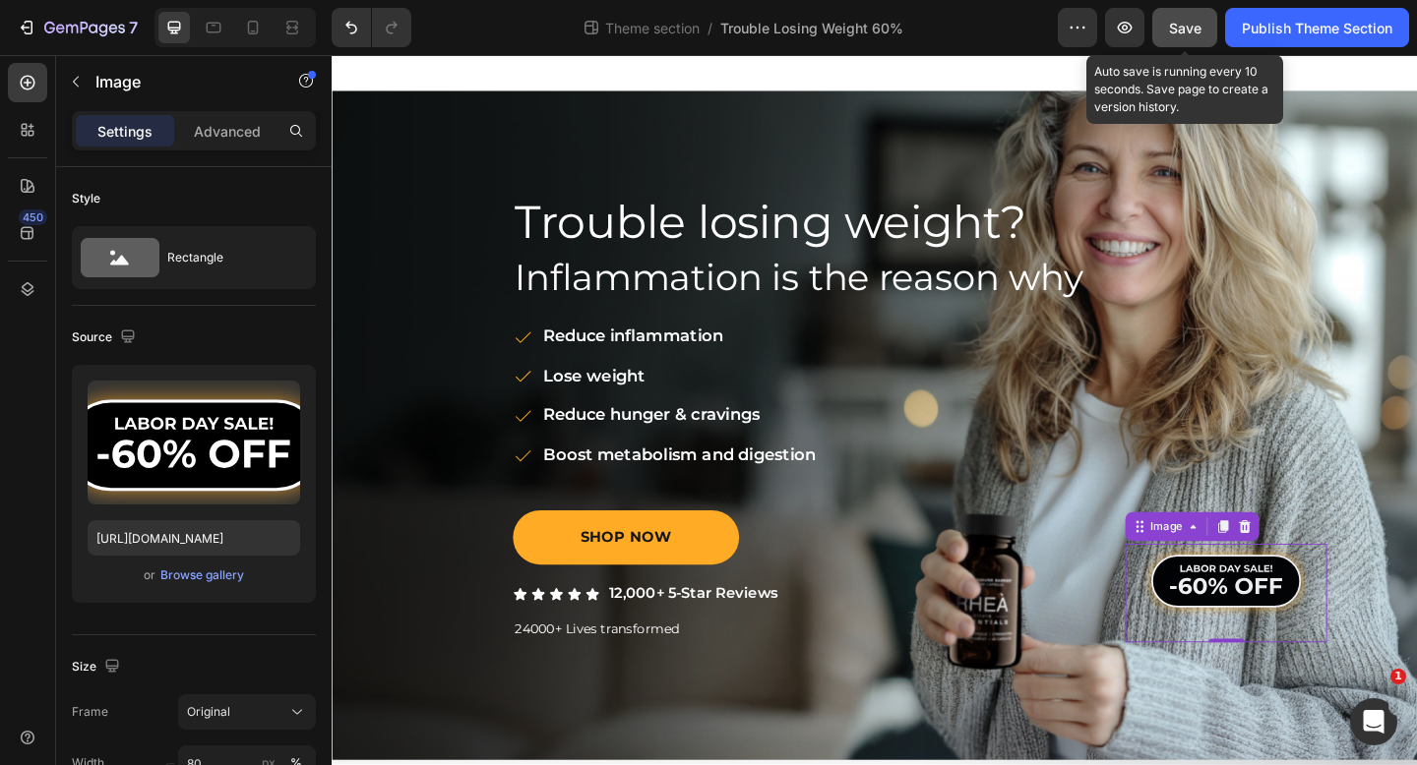
click at [1194, 24] on span "Save" at bounding box center [1185, 28] width 32 height 17
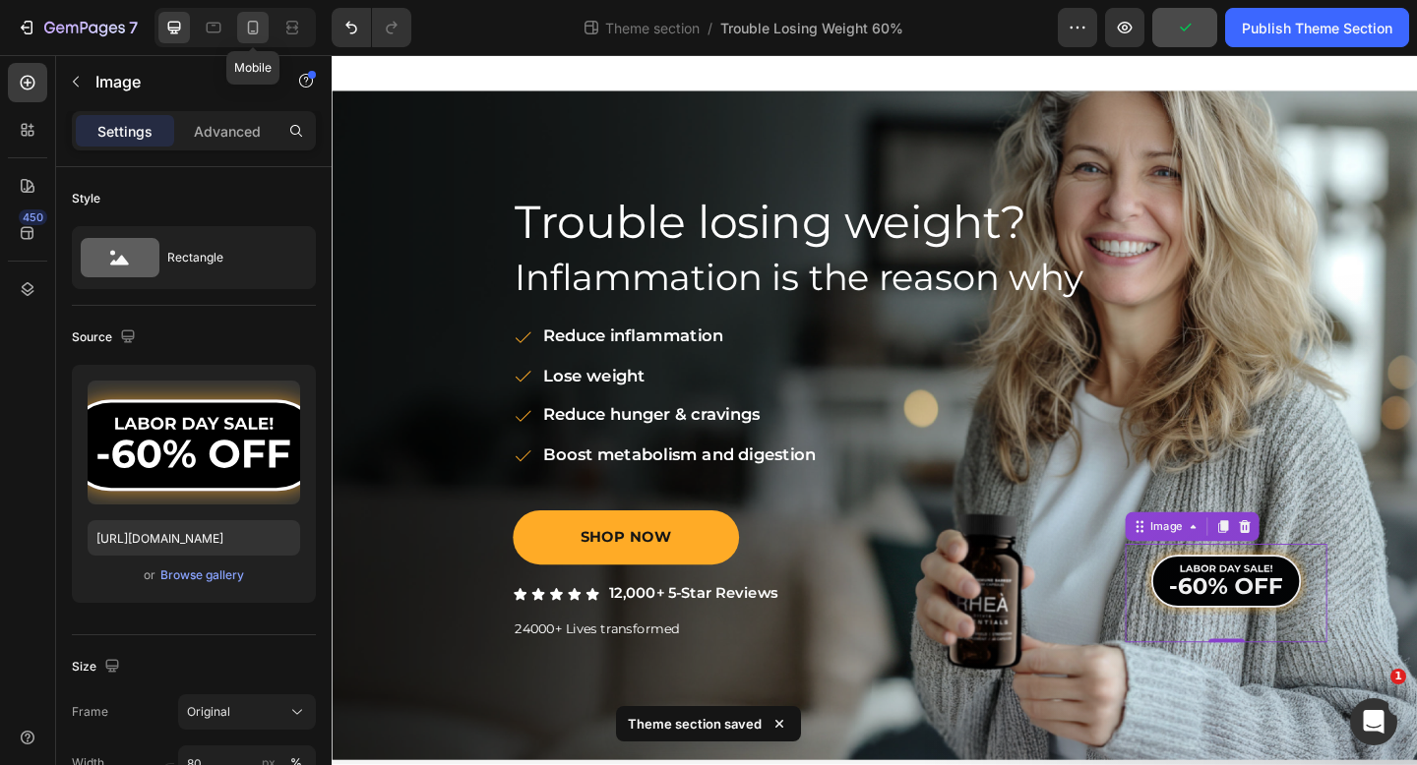
click at [248, 37] on div at bounding box center [252, 27] width 31 height 31
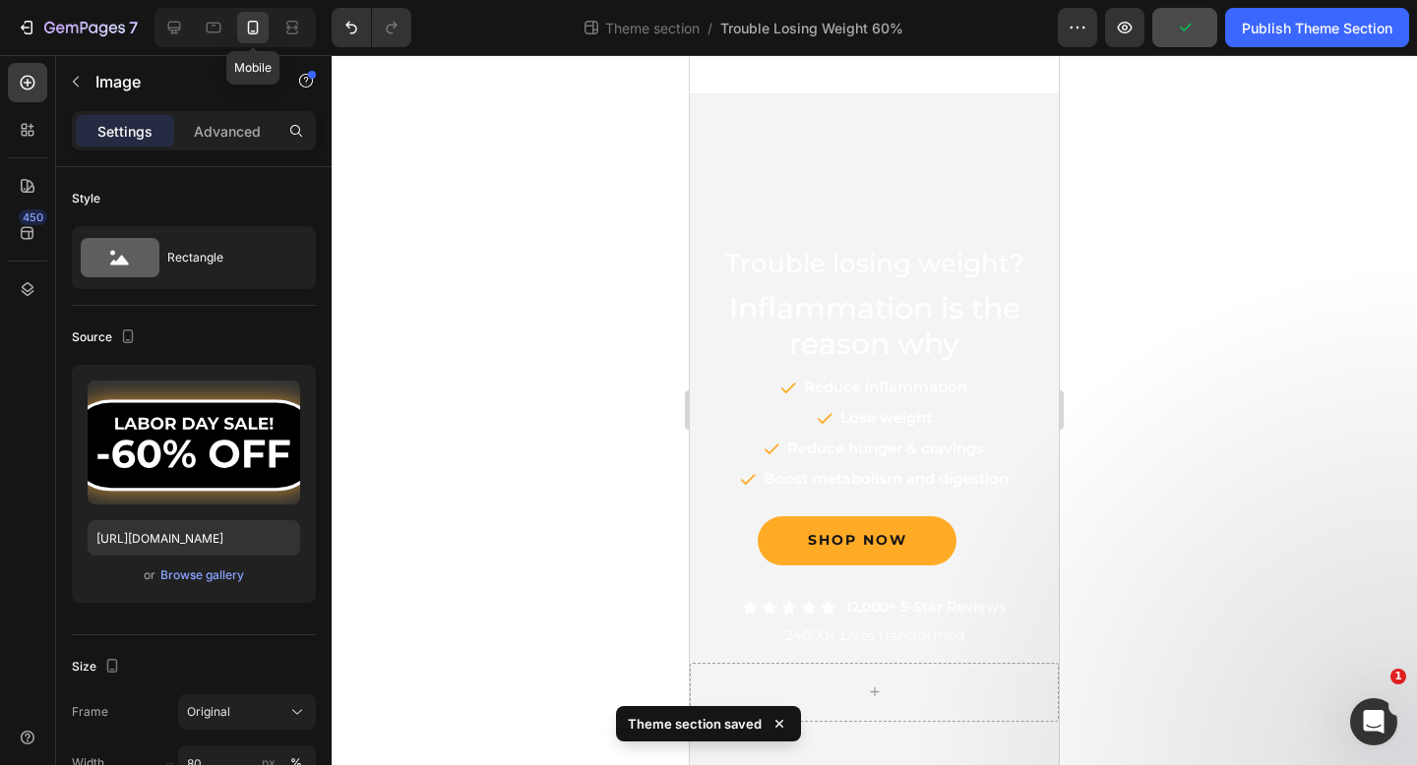
type input "60"
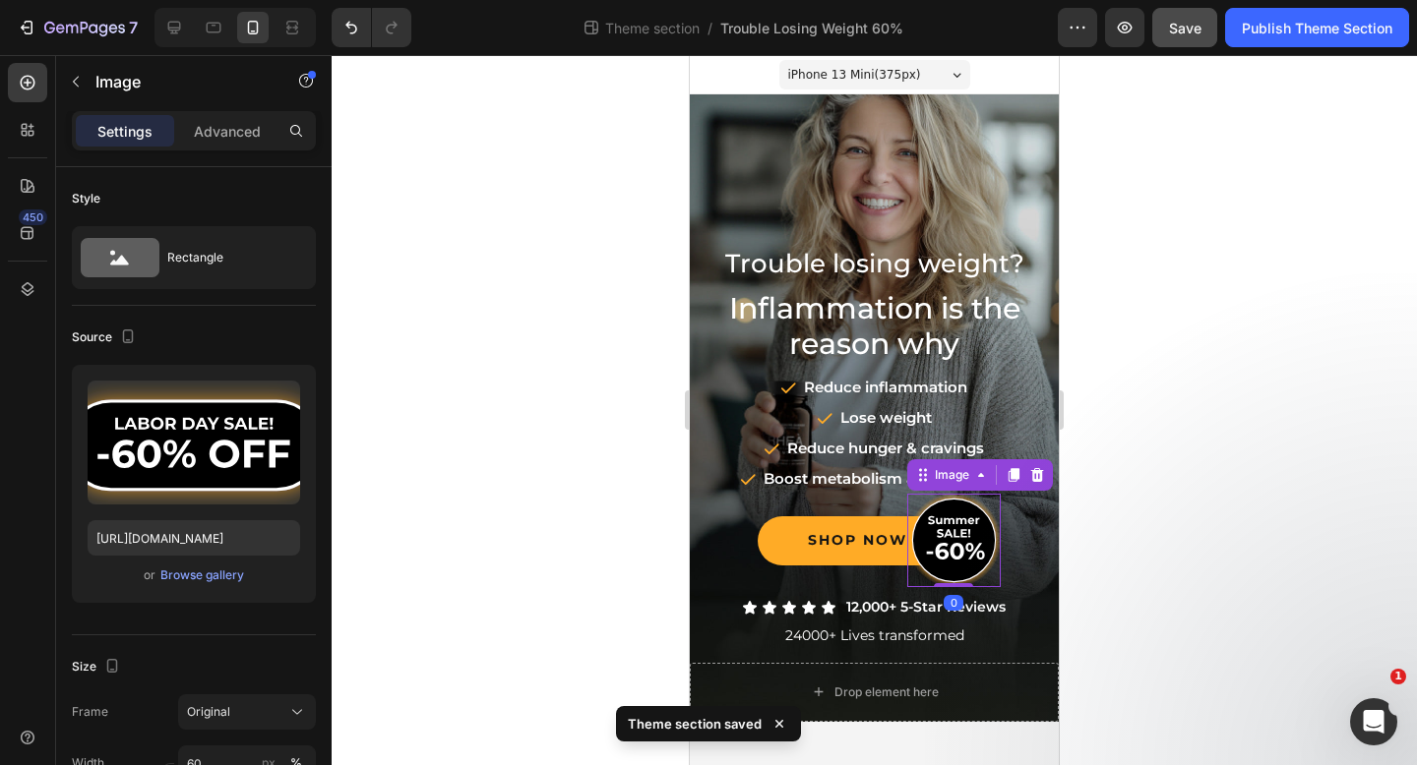
click at [943, 505] on img at bounding box center [953, 540] width 93 height 93
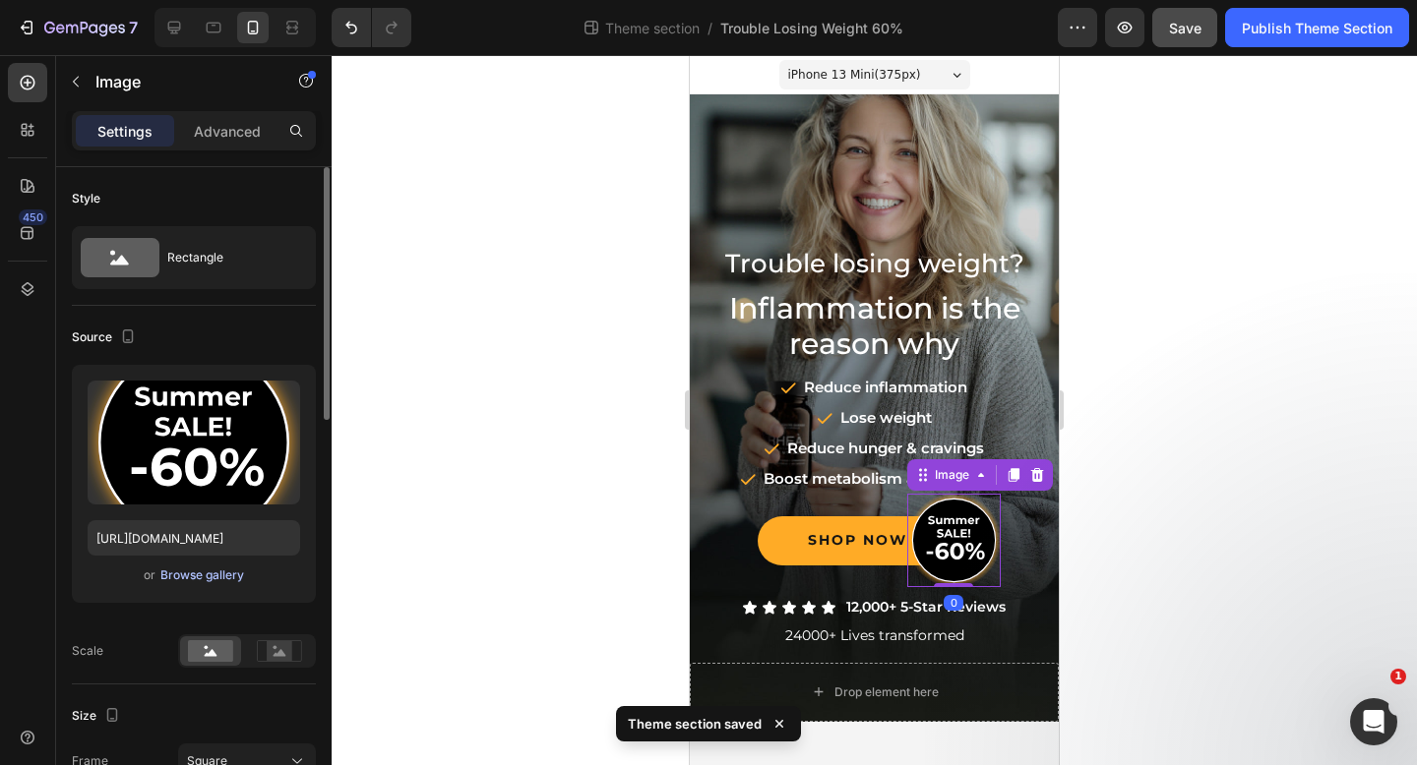
click at [216, 575] on div "Browse gallery" at bounding box center [202, 576] width 84 height 18
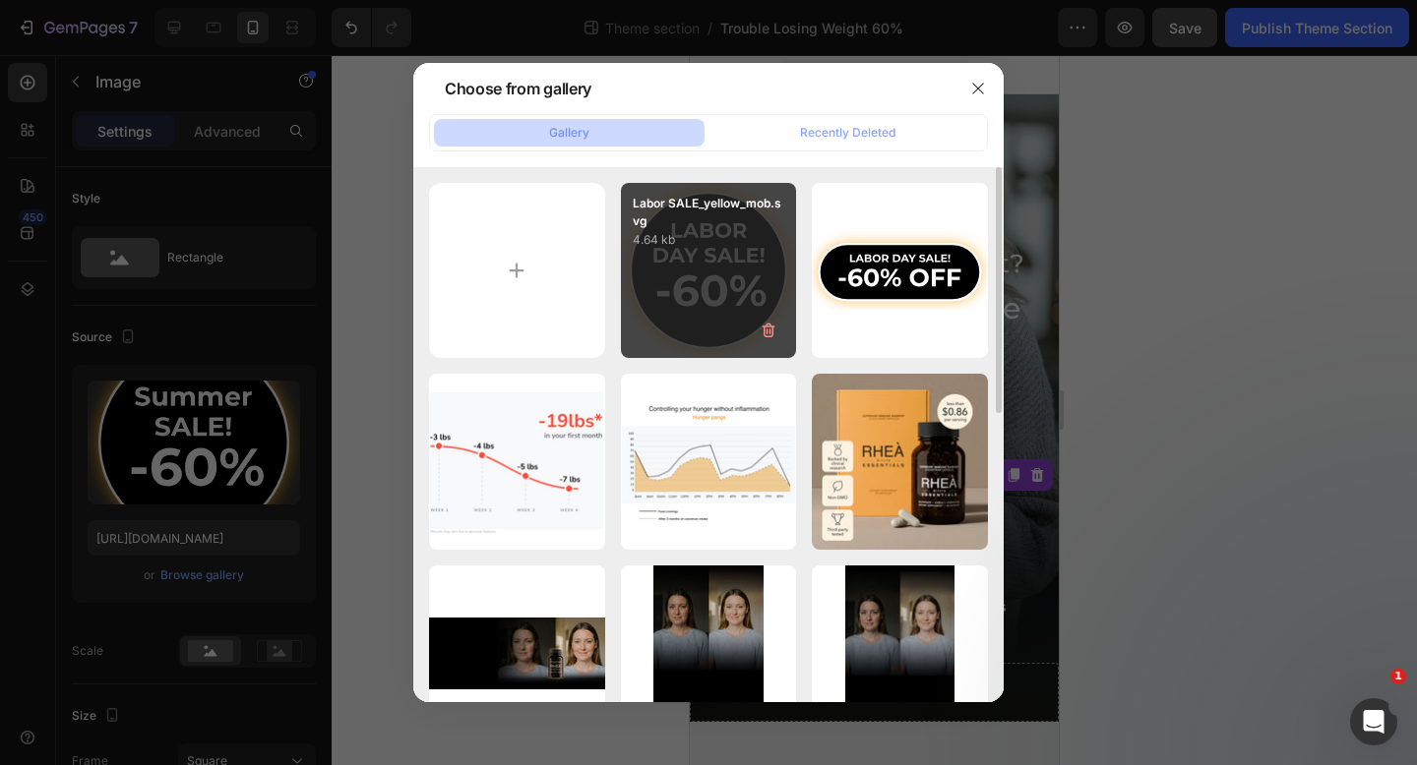
click at [753, 271] on div "Labor SALE_yellow_mob.svg 4.64 kb" at bounding box center [709, 271] width 176 height 176
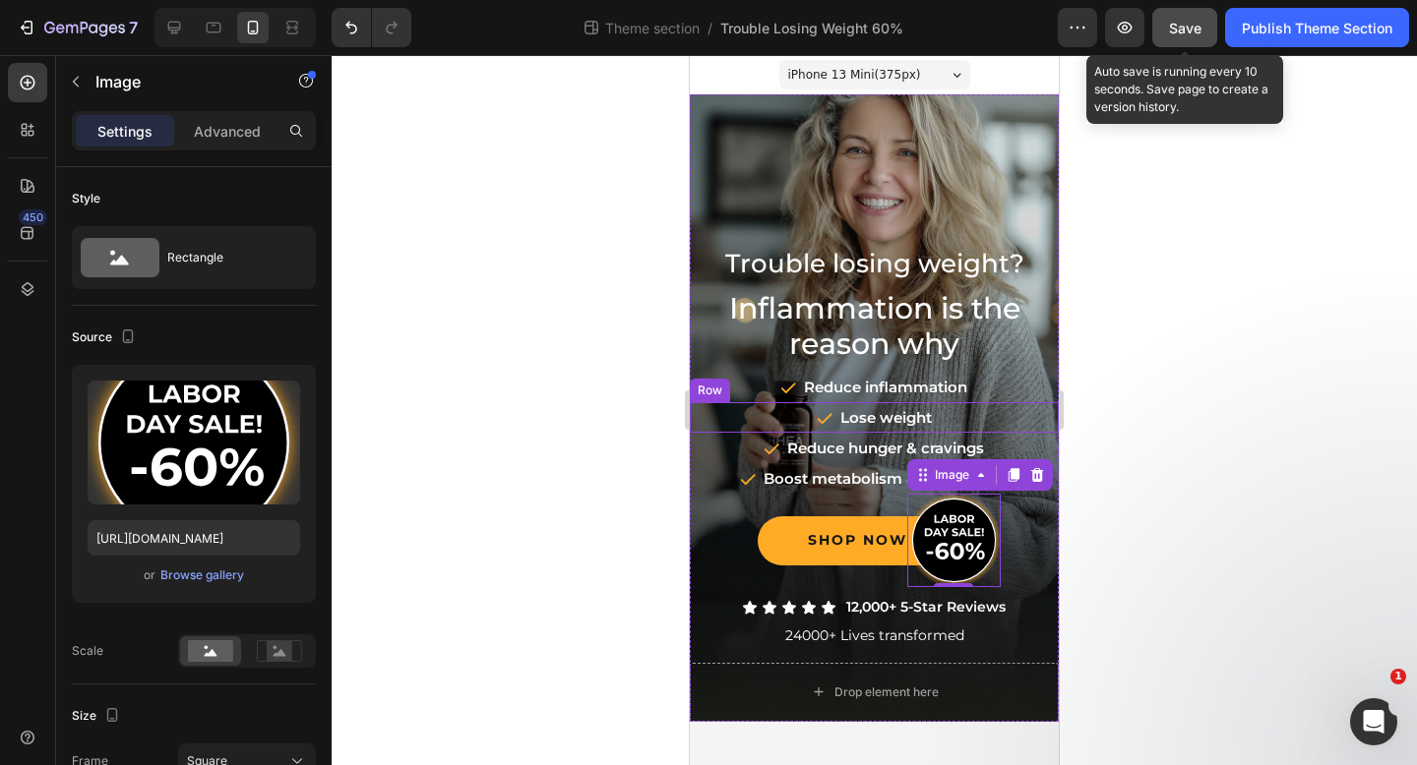
click at [1197, 25] on span "Save" at bounding box center [1185, 28] width 32 height 17
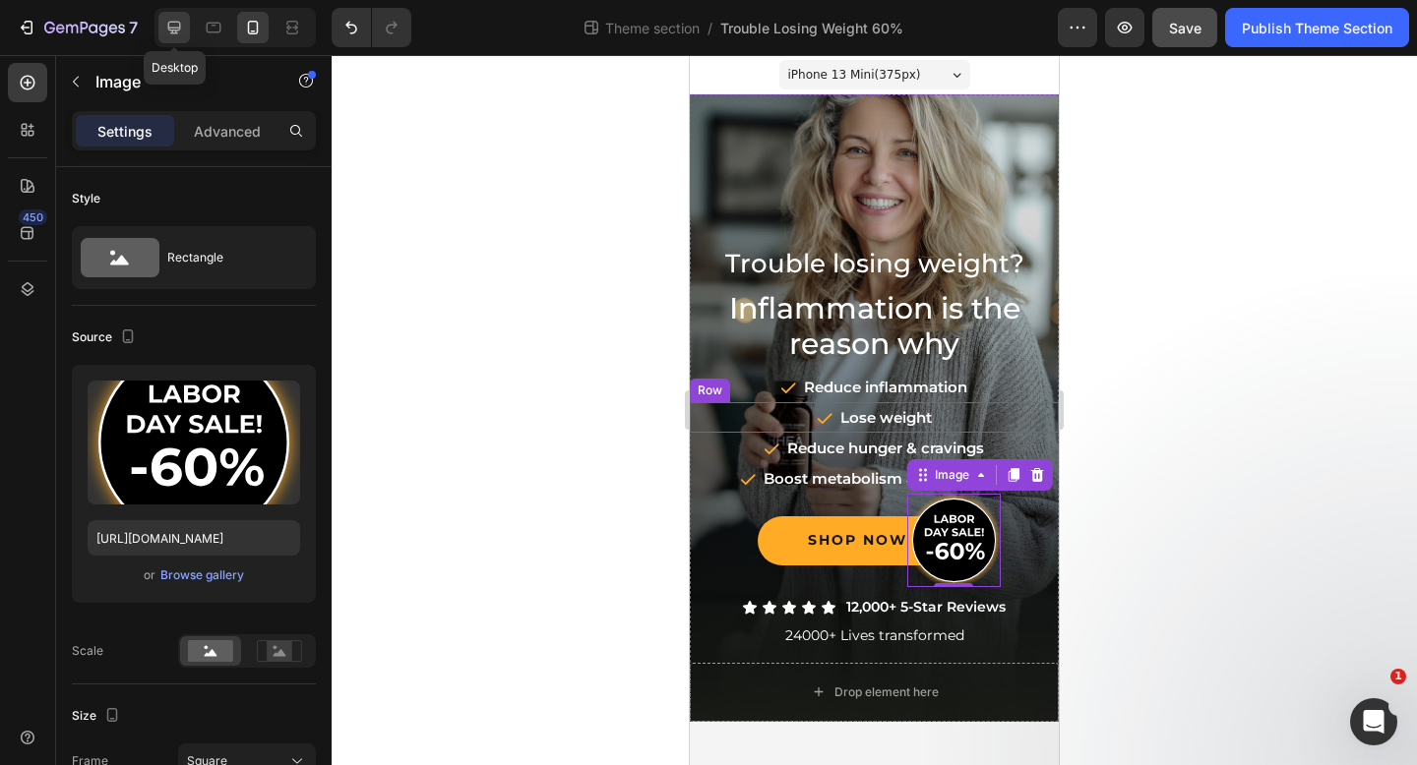
click at [175, 23] on icon at bounding box center [174, 28] width 20 height 20
type input "https://ucarecdn.com/ee6d5074-1640-4cc7-8933-47c8589c3dee/-/format/auto/"
type input "80"
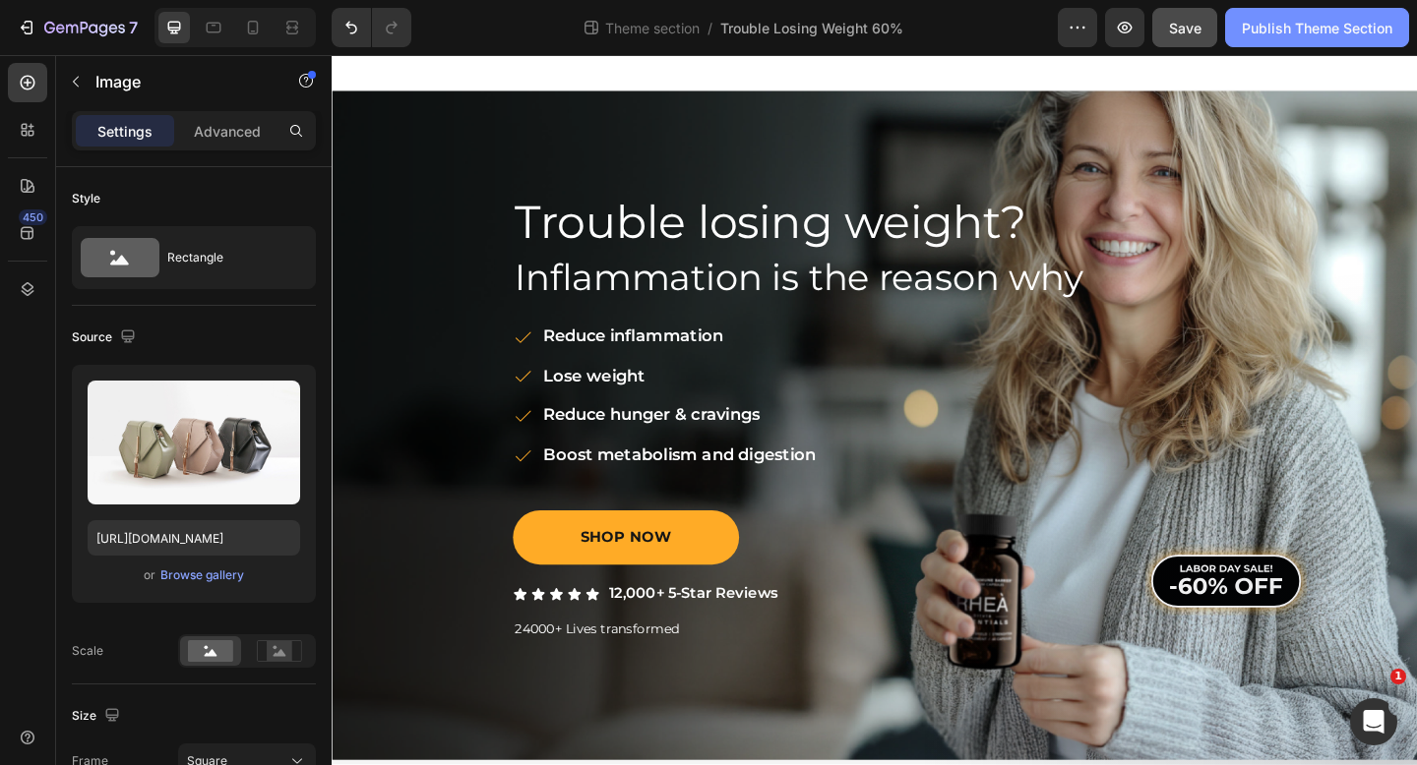
click at [1265, 29] on div "Publish Theme Section" at bounding box center [1317, 28] width 151 height 21
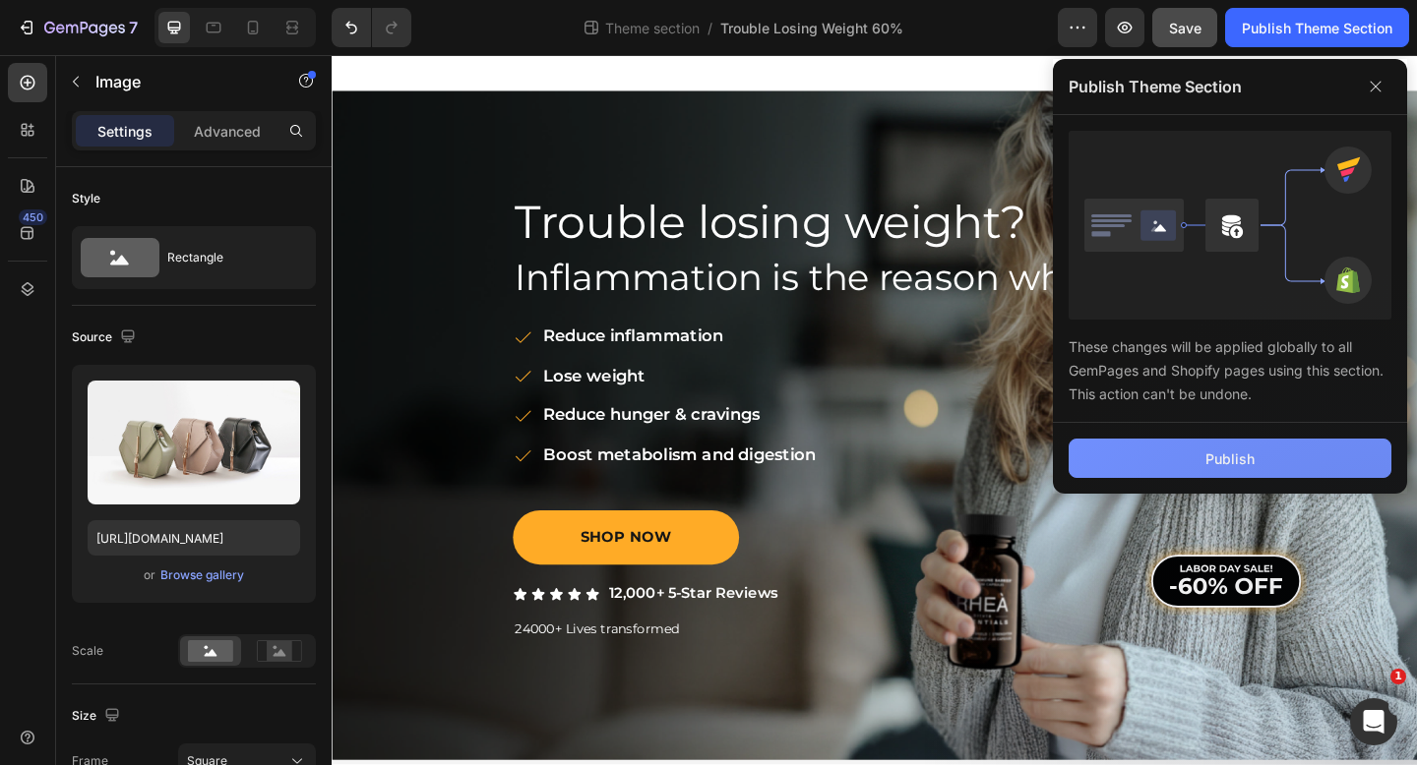
click at [1191, 467] on button "Publish" at bounding box center [1229, 458] width 323 height 39
